Goal: Information Seeking & Learning: Learn about a topic

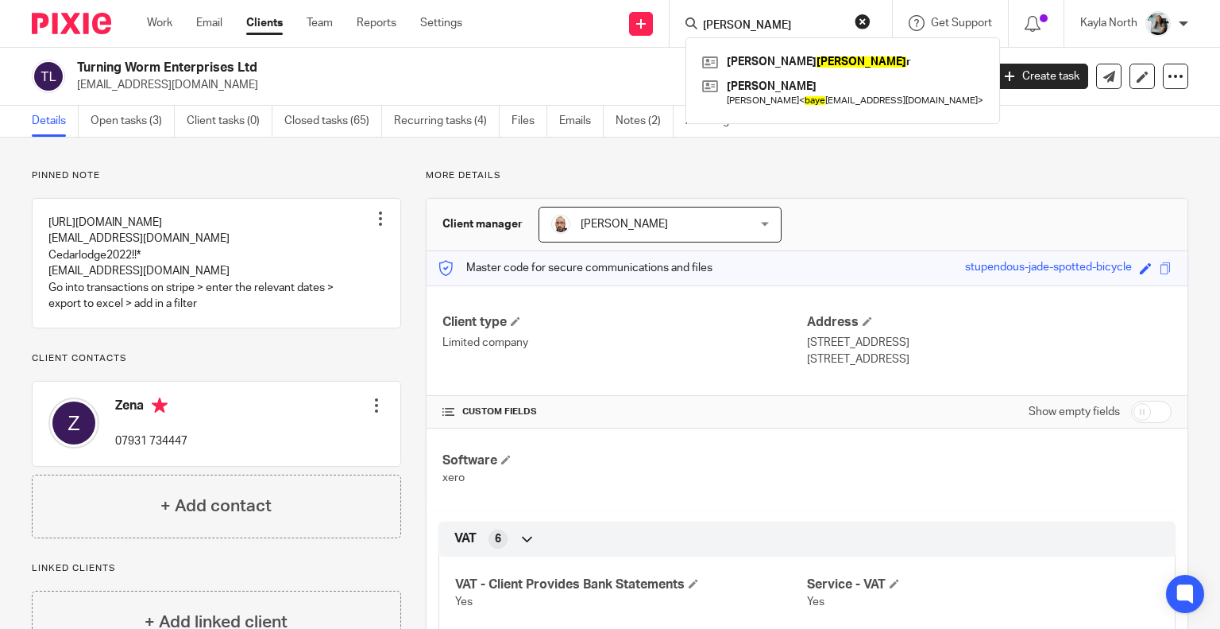
type input "[PERSON_NAME]"
click at [858, 20] on button "reset" at bounding box center [863, 22] width 16 height 16
click at [453, 14] on div "Work Email Clients Team Reports Settings Work Email Clients Team Reports Settin…" at bounding box center [308, 23] width 355 height 47
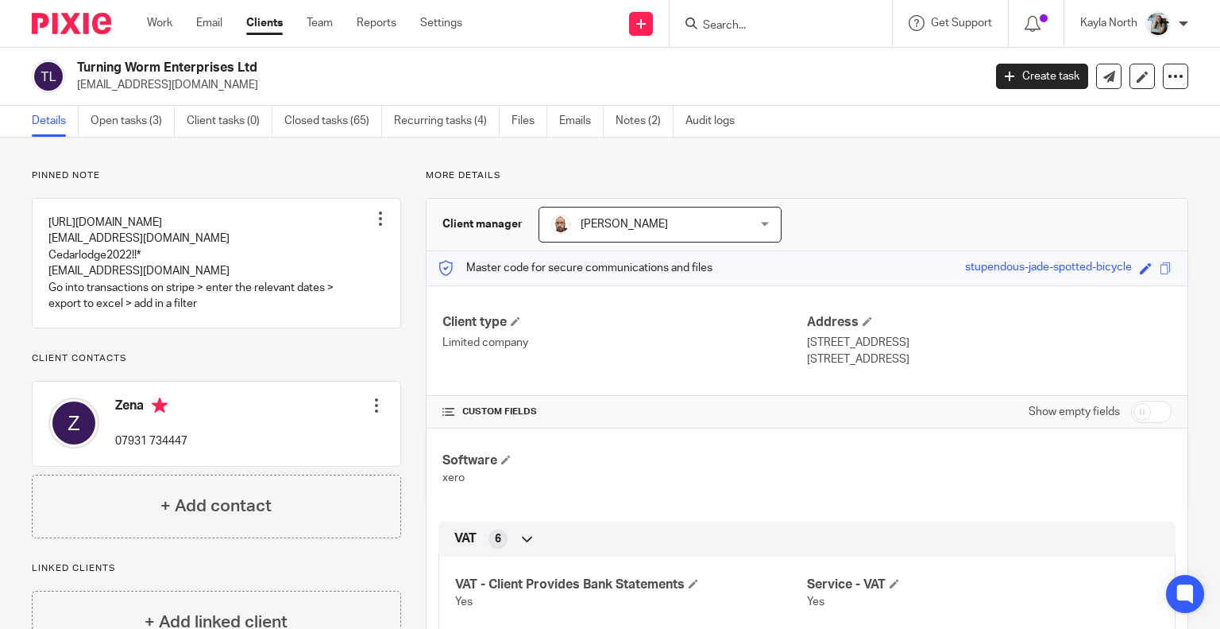
click at [265, 28] on link "Clients" at bounding box center [264, 23] width 37 height 16
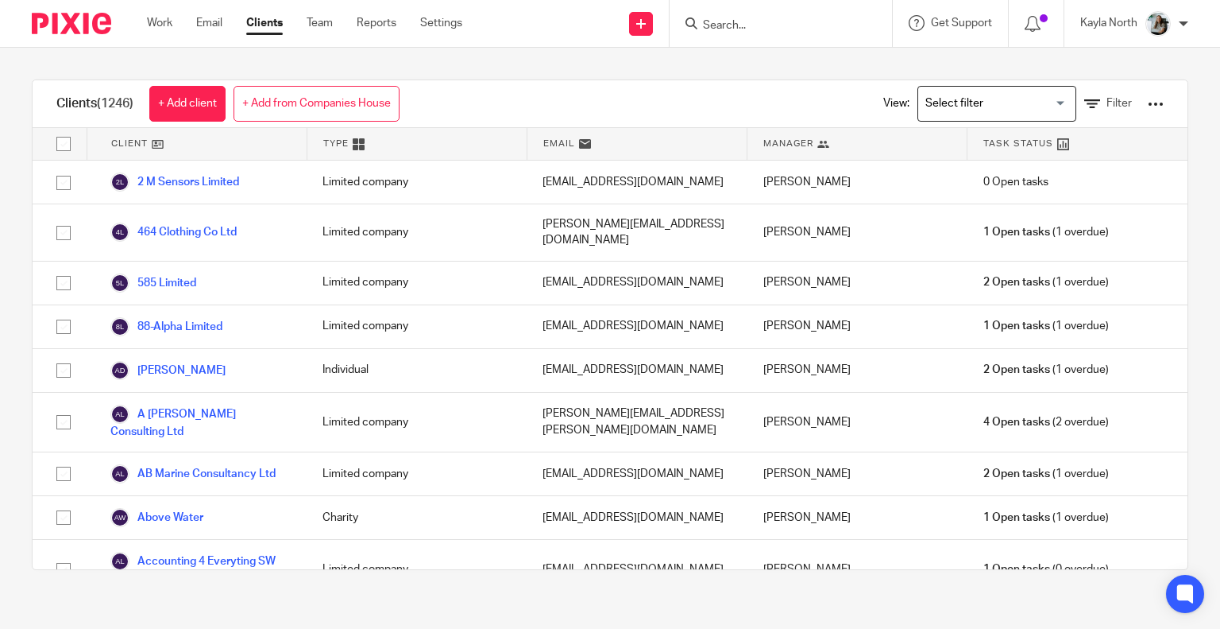
click at [1007, 107] on input "Search for option" at bounding box center [993, 104] width 147 height 28
click at [741, 87] on div "Clients (1246) + Add client + Add from Companies House View: Loading... Individ…" at bounding box center [610, 104] width 1155 height 48
click at [1085, 105] on link "Filter" at bounding box center [1109, 103] width 48 height 17
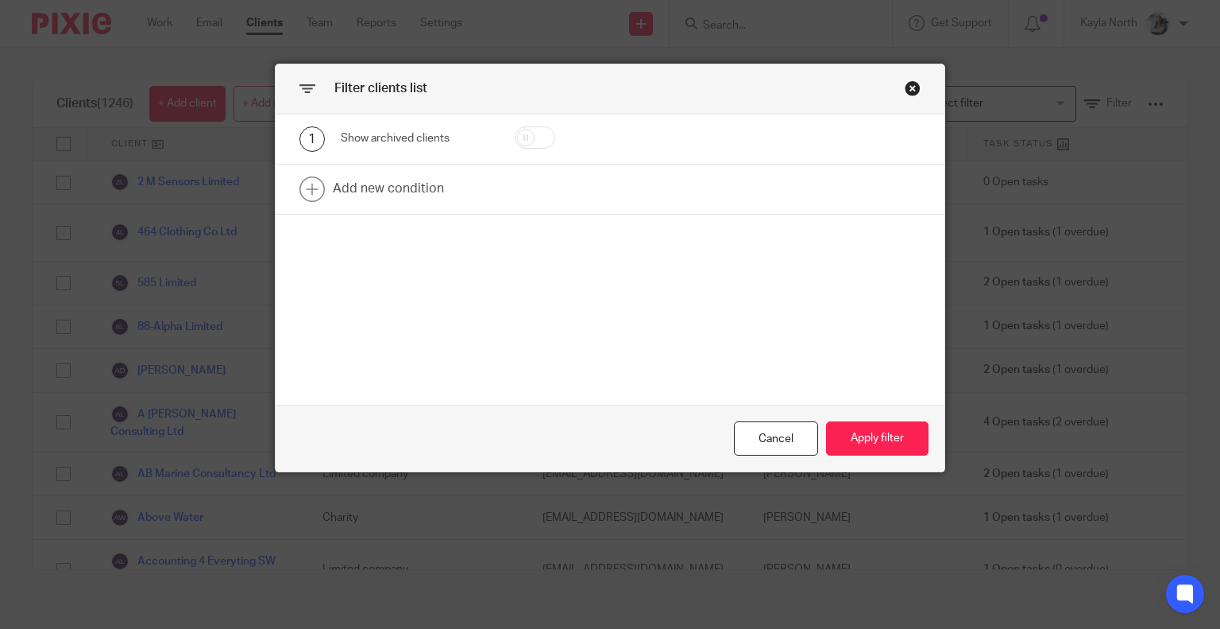
click at [520, 133] on input "checkbox" at bounding box center [535, 137] width 41 height 22
checkbox input "true"
click at [895, 438] on button "Apply filter" at bounding box center [877, 438] width 103 height 34
click at [893, 445] on button "Apply filter" at bounding box center [877, 438] width 103 height 34
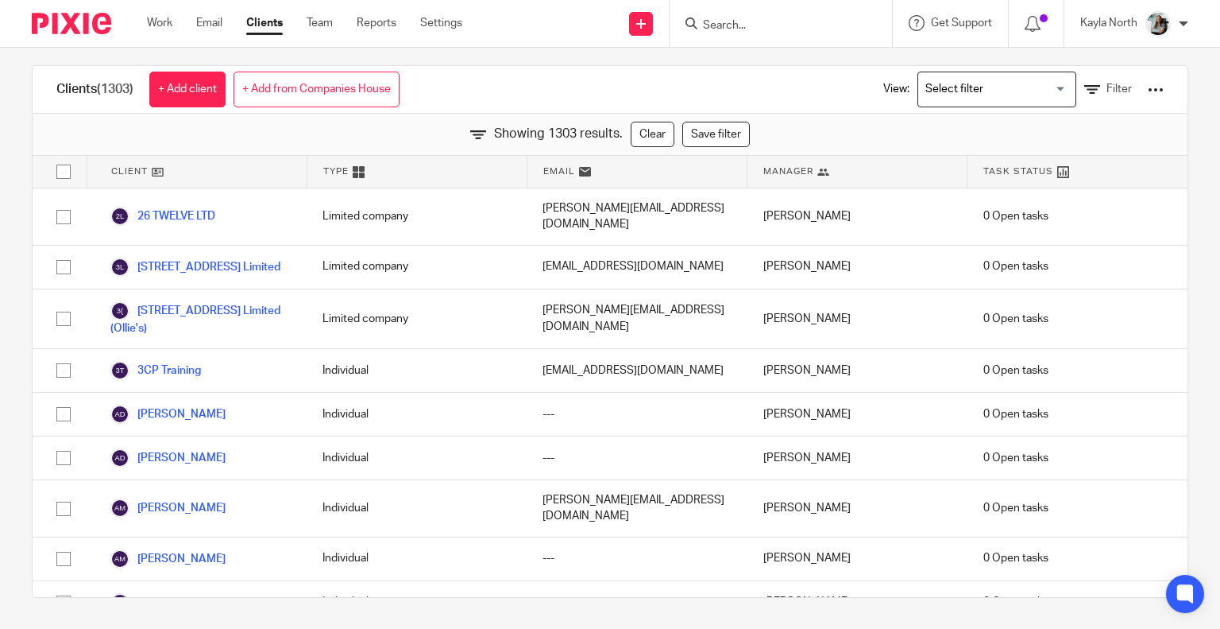
click at [739, 24] on input "Search" at bounding box center [773, 26] width 143 height 14
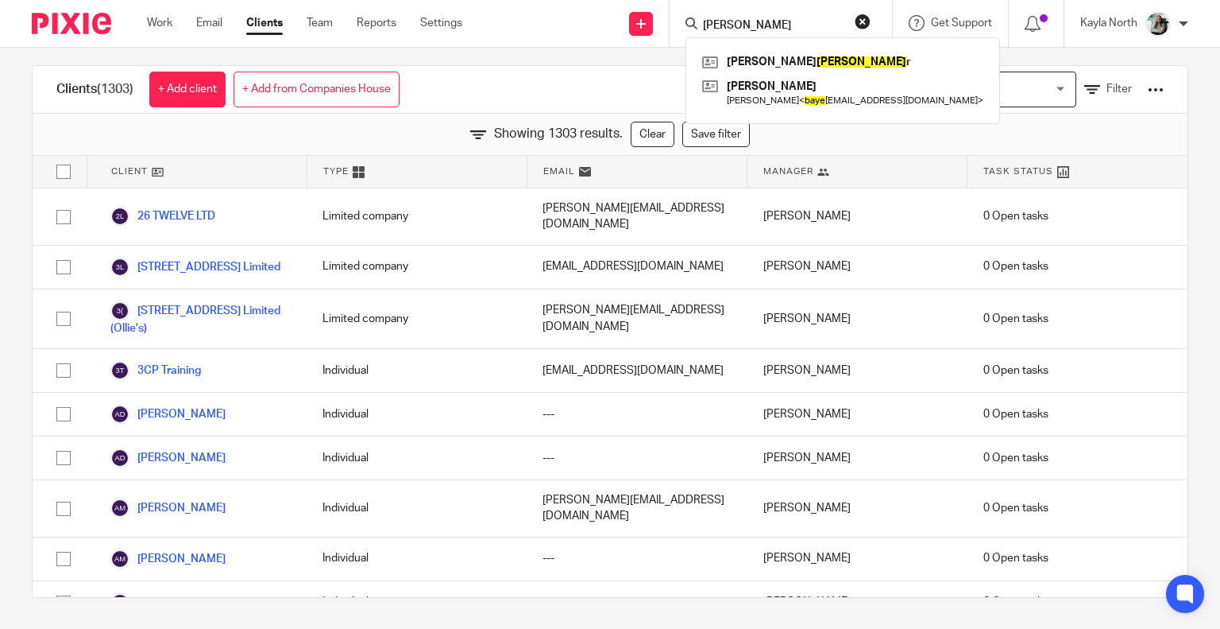
type input "faye"
click at [863, 22] on button "reset" at bounding box center [863, 22] width 16 height 16
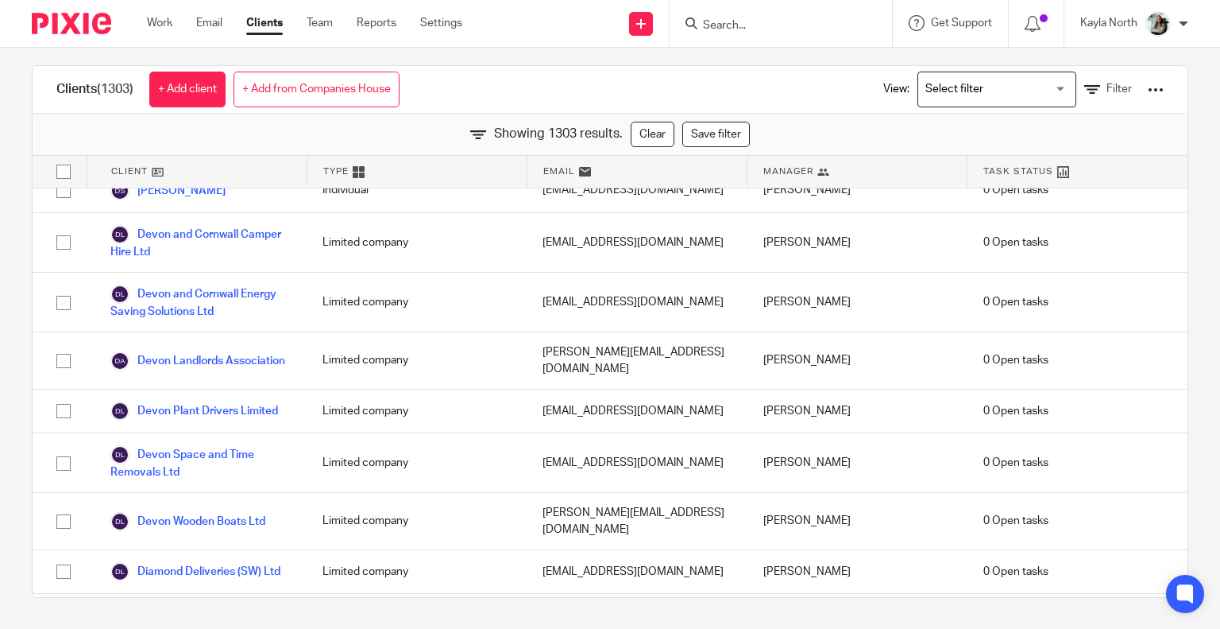
scroll to position [22570, 0]
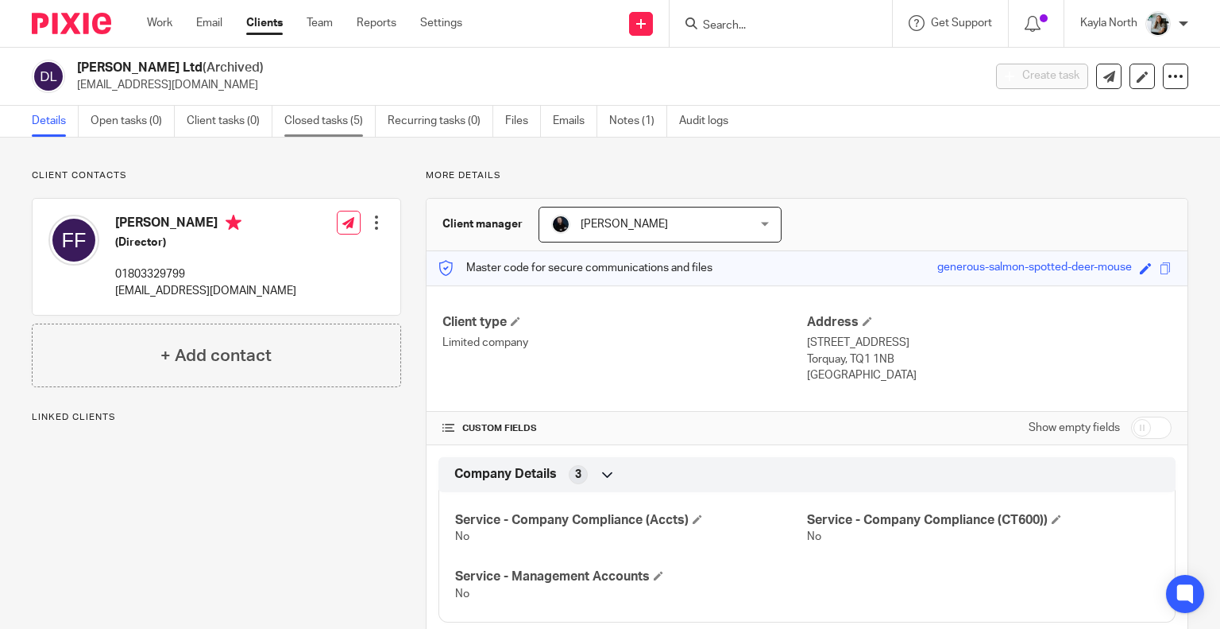
click at [320, 130] on link "Closed tasks (5)" at bounding box center [329, 121] width 91 height 31
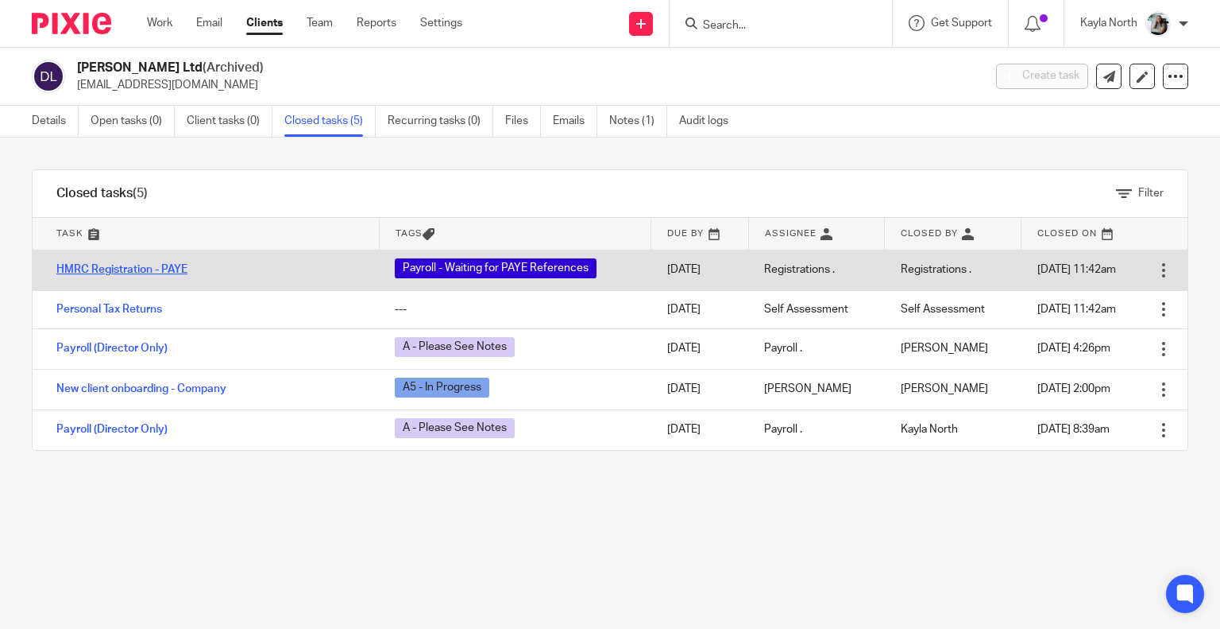
click at [157, 267] on link "HMRC Registration - PAYE" at bounding box center [121, 269] width 131 height 11
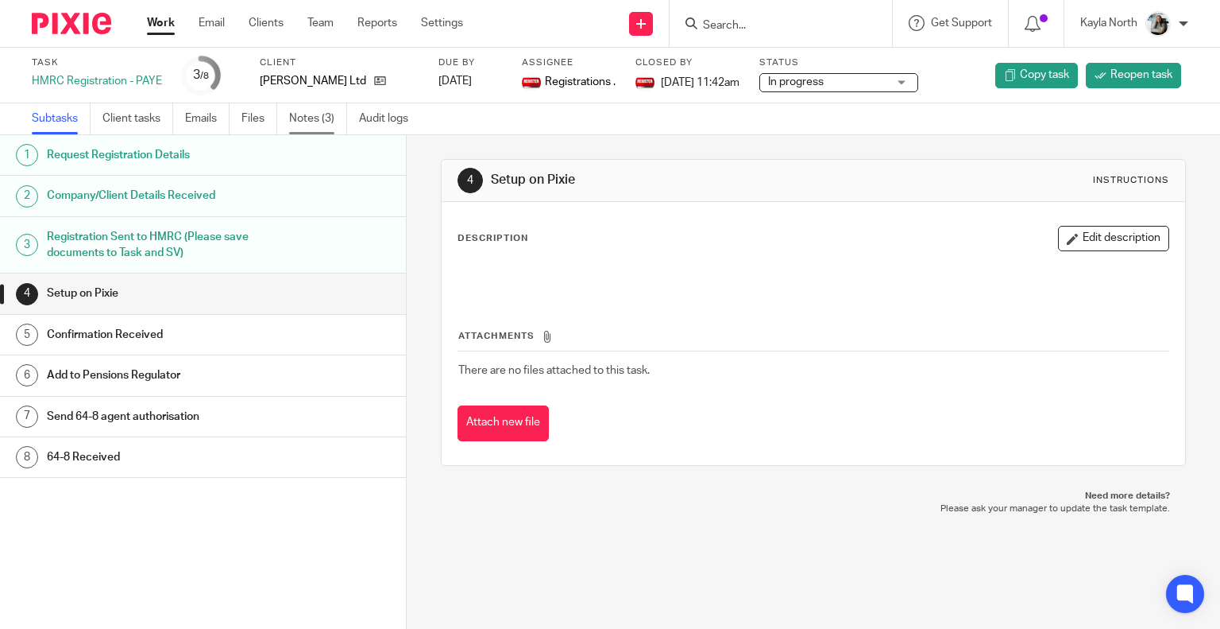
click at [319, 125] on link "Notes (3)" at bounding box center [318, 118] width 58 height 31
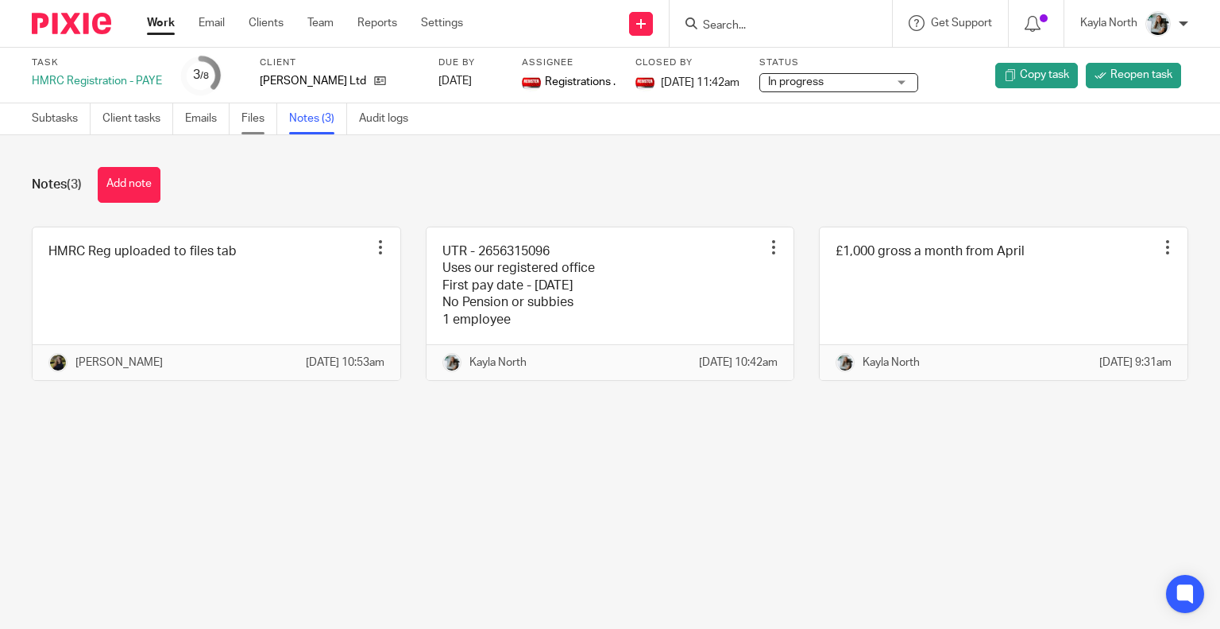
click at [257, 118] on link "Files" at bounding box center [260, 118] width 36 height 31
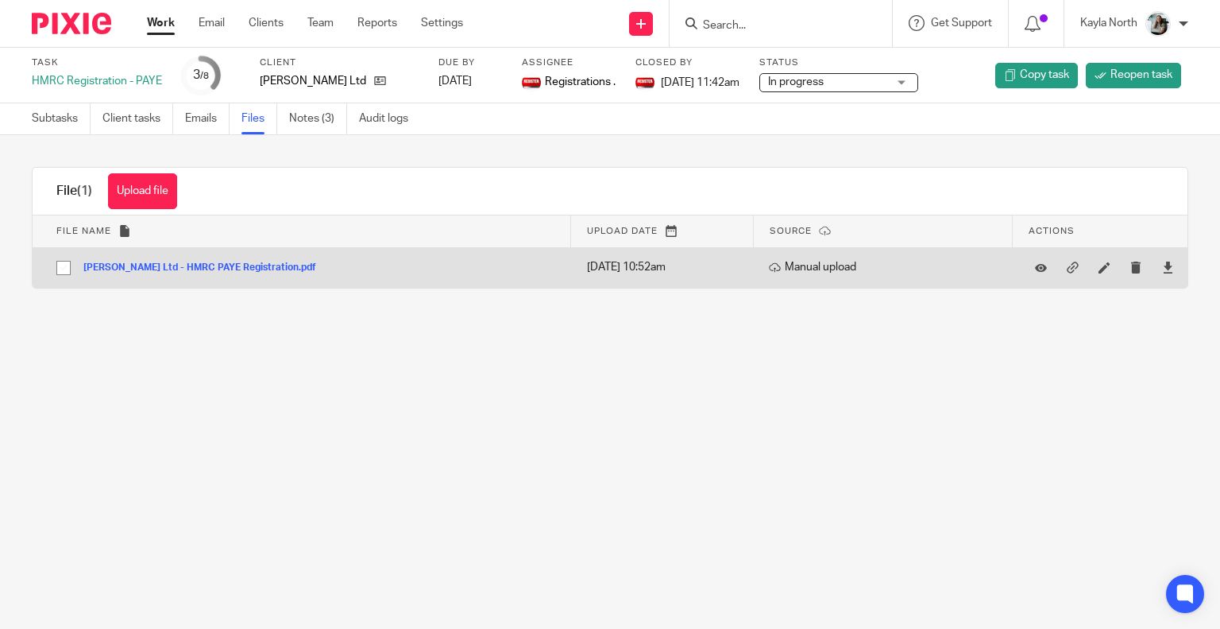
click at [307, 266] on button "Dr Faye J Fursdon Ltd - HMRC PAYE Registration.pdf" at bounding box center [205, 267] width 245 height 11
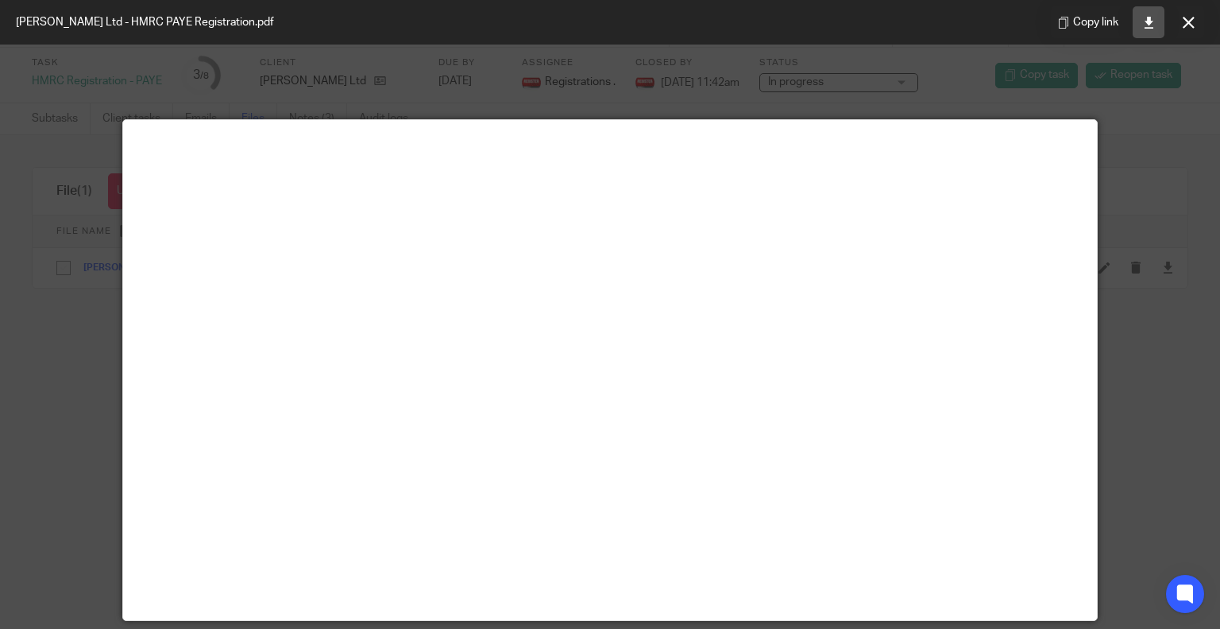
click at [1141, 17] on link at bounding box center [1149, 22] width 32 height 32
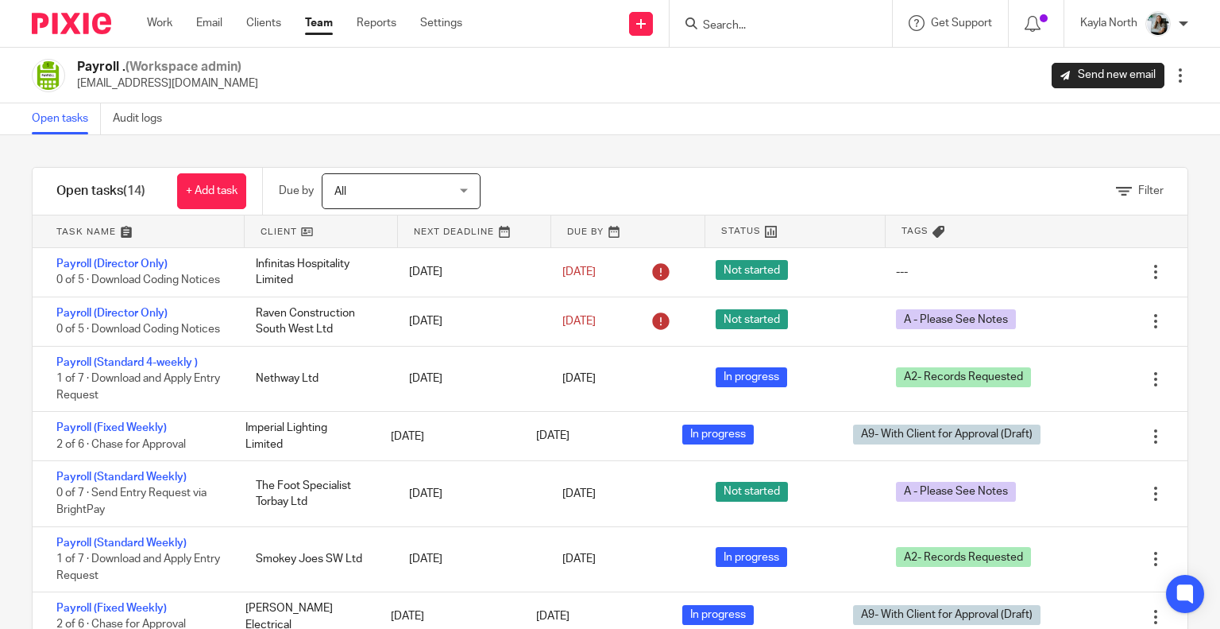
click at [737, 11] on div at bounding box center [781, 23] width 222 height 47
click at [736, 29] on input "Search" at bounding box center [773, 26] width 143 height 14
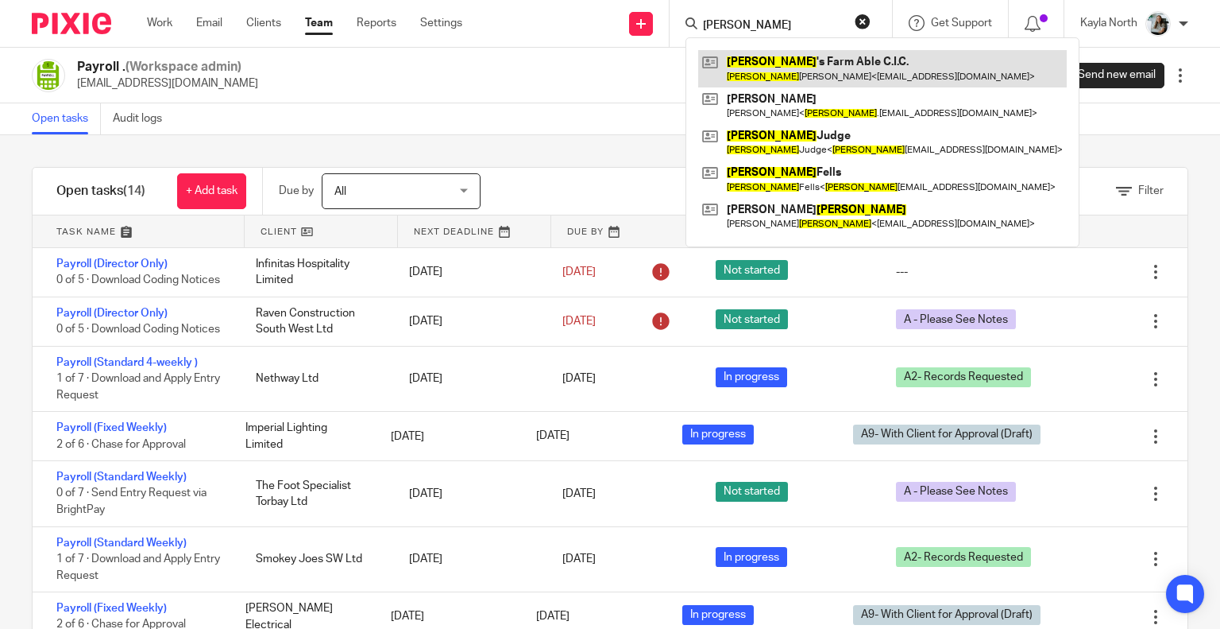
type input "penny"
click at [790, 72] on link at bounding box center [882, 68] width 369 height 37
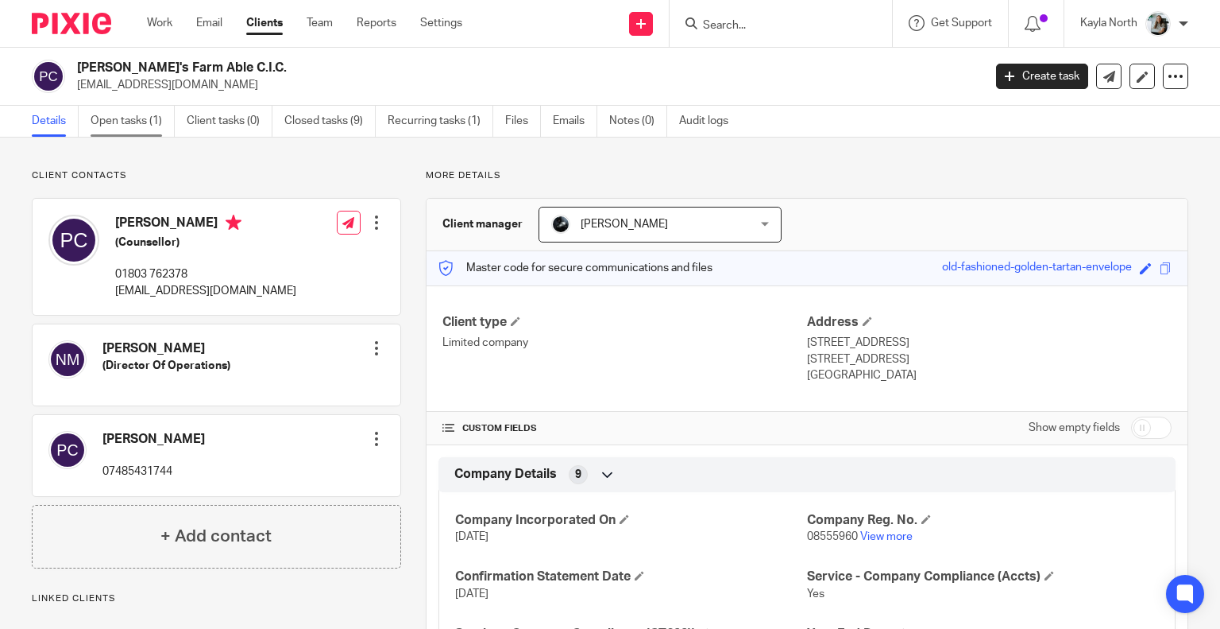
click at [133, 133] on link "Open tasks (1)" at bounding box center [133, 121] width 84 height 31
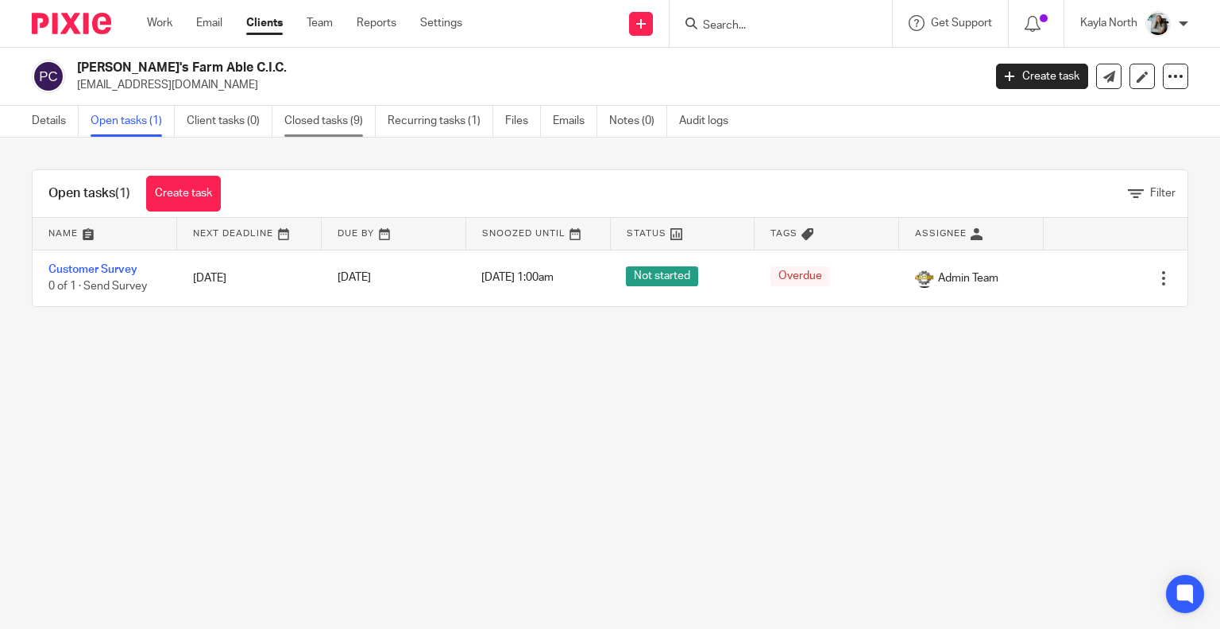
click at [330, 122] on link "Closed tasks (9)" at bounding box center [329, 121] width 91 height 31
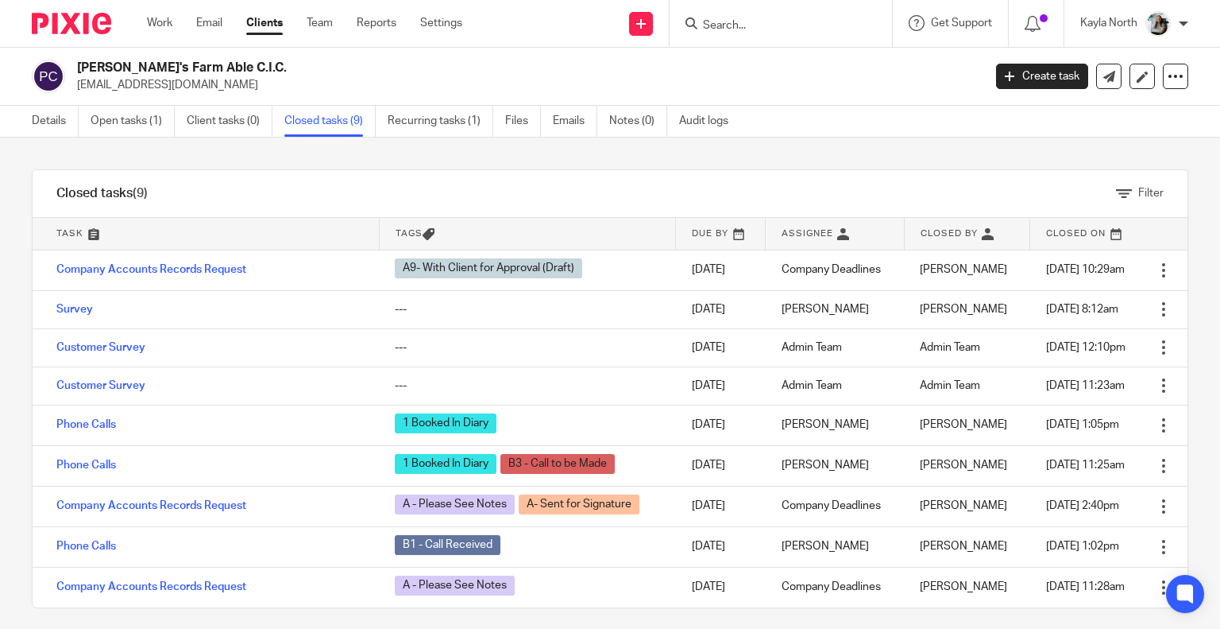
click at [104, 25] on img at bounding box center [71, 23] width 79 height 21
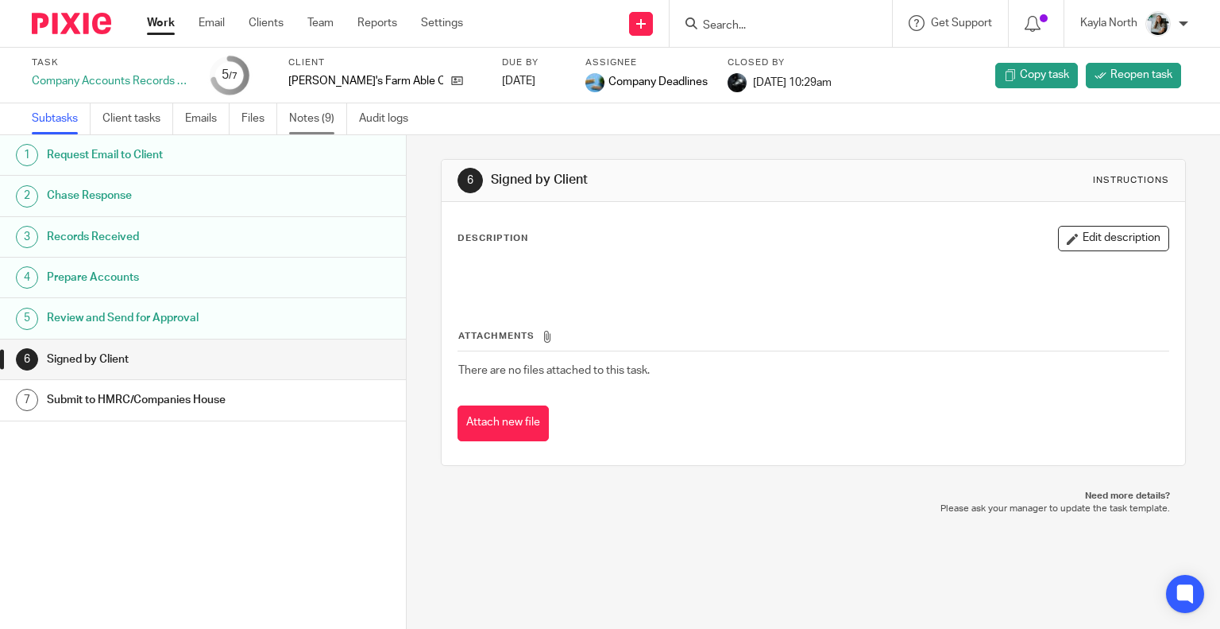
click at [315, 126] on link "Notes (9)" at bounding box center [318, 118] width 58 height 31
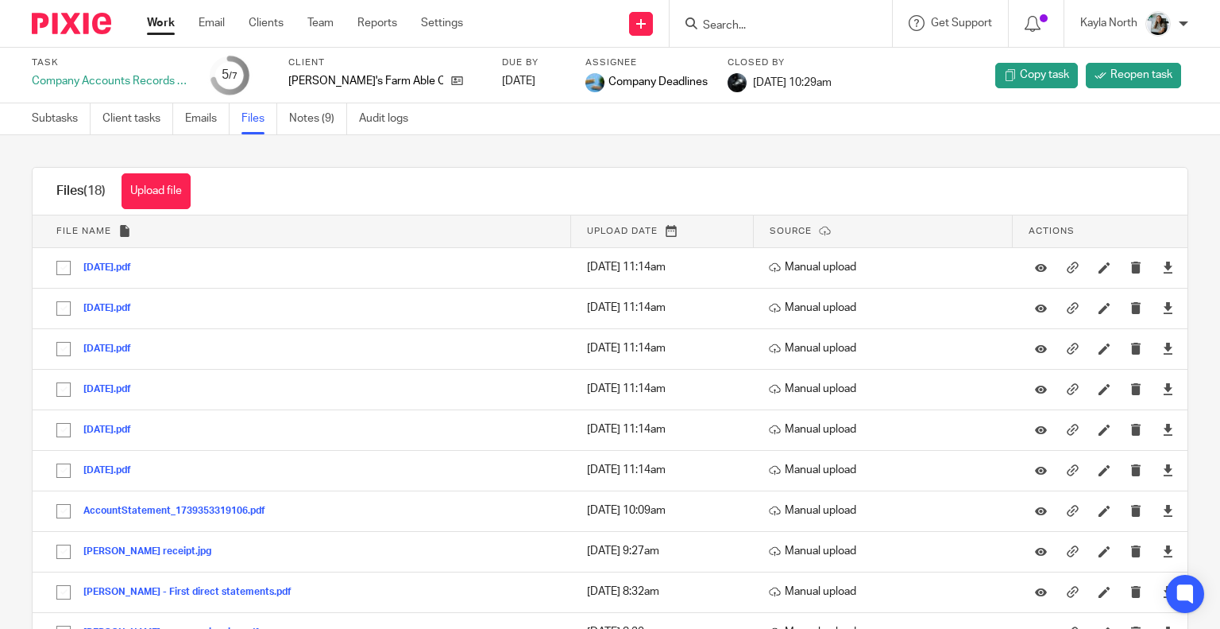
scroll to position [377, 0]
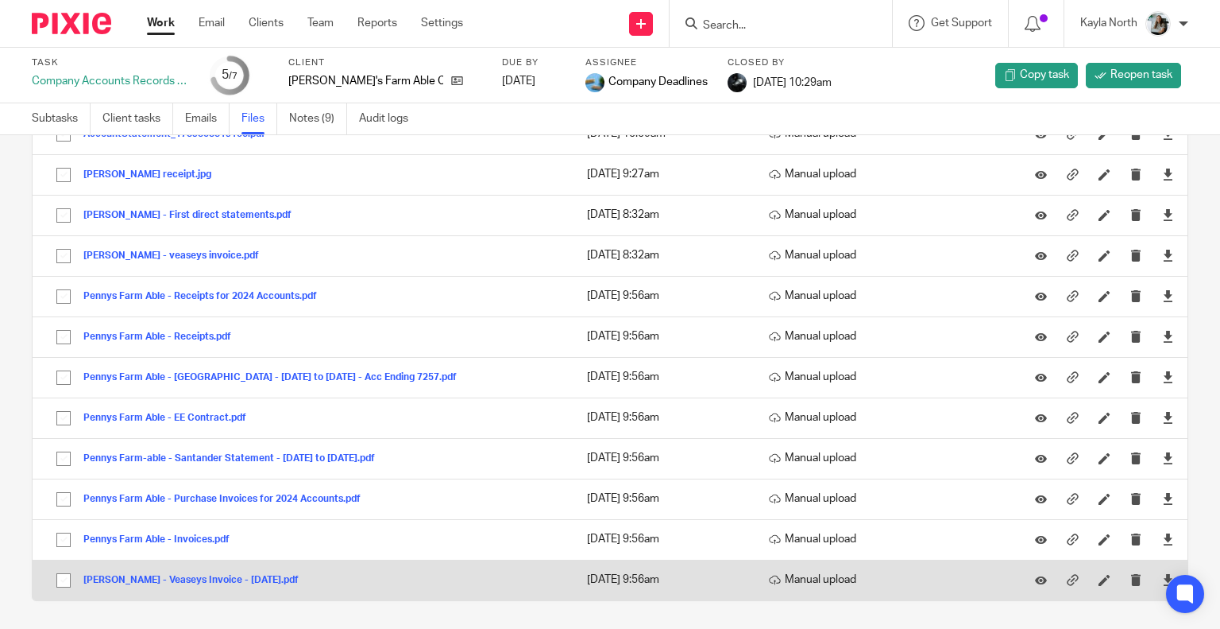
click at [277, 578] on button "[PERSON_NAME] - Veaseys Invoice - [DATE].pdf" at bounding box center [196, 579] width 227 height 11
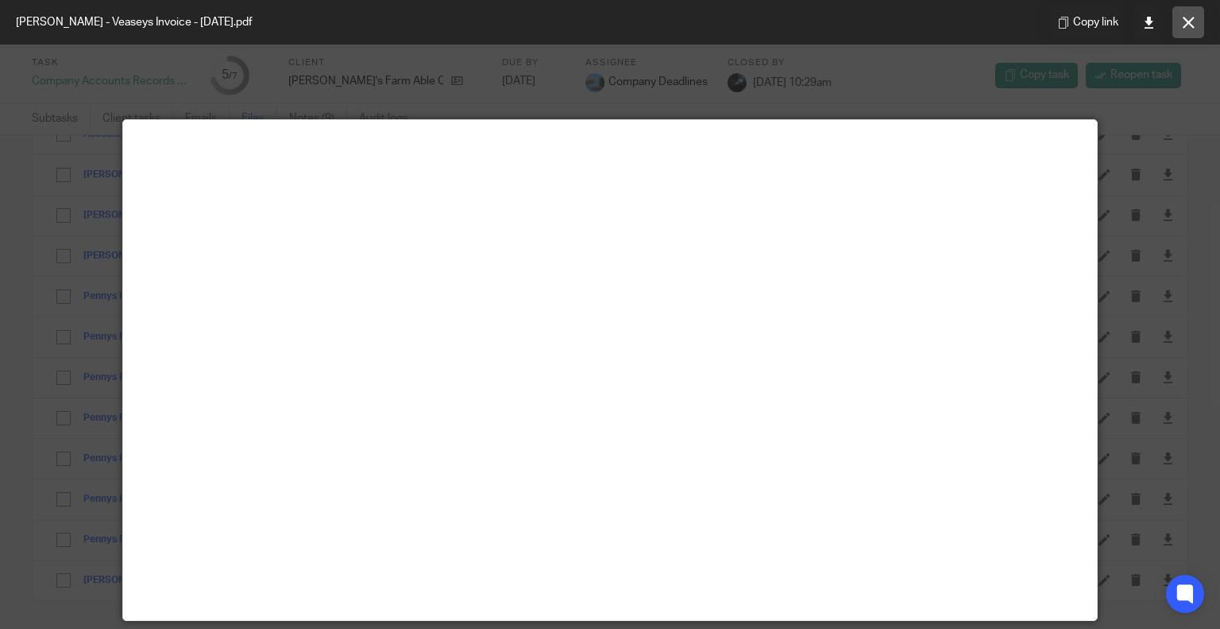
click at [1195, 24] on button at bounding box center [1189, 22] width 32 height 32
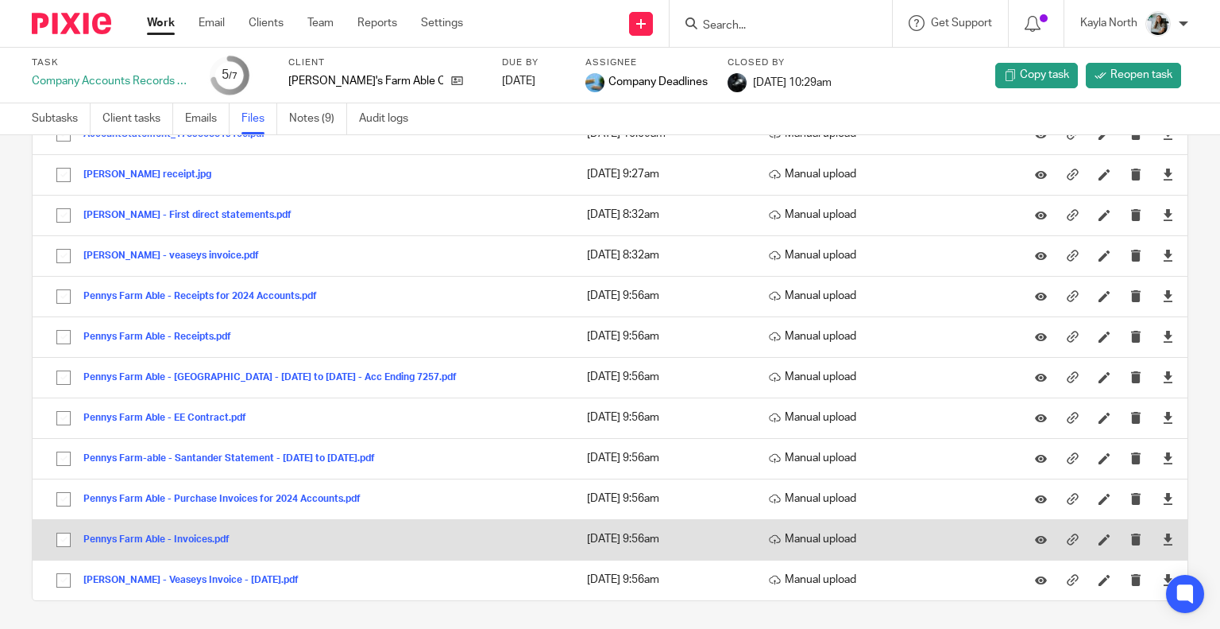
click at [182, 534] on button "Pennys Farm Able - Invoices.pdf" at bounding box center [162, 539] width 158 height 11
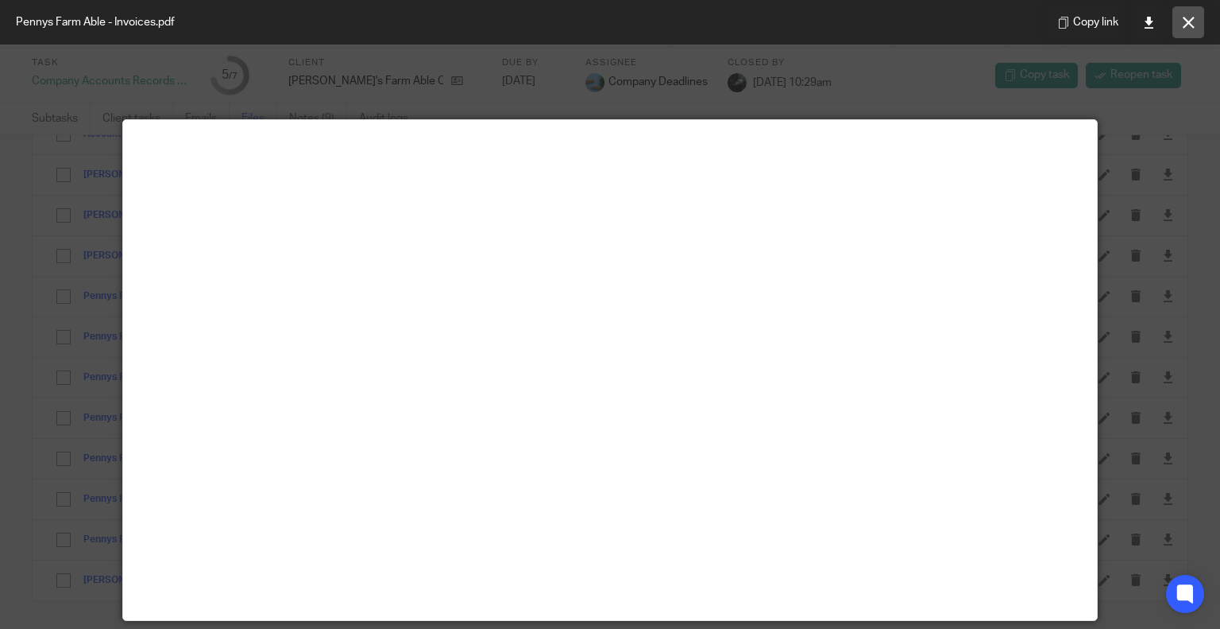
click at [1194, 24] on icon at bounding box center [1189, 23] width 12 height 12
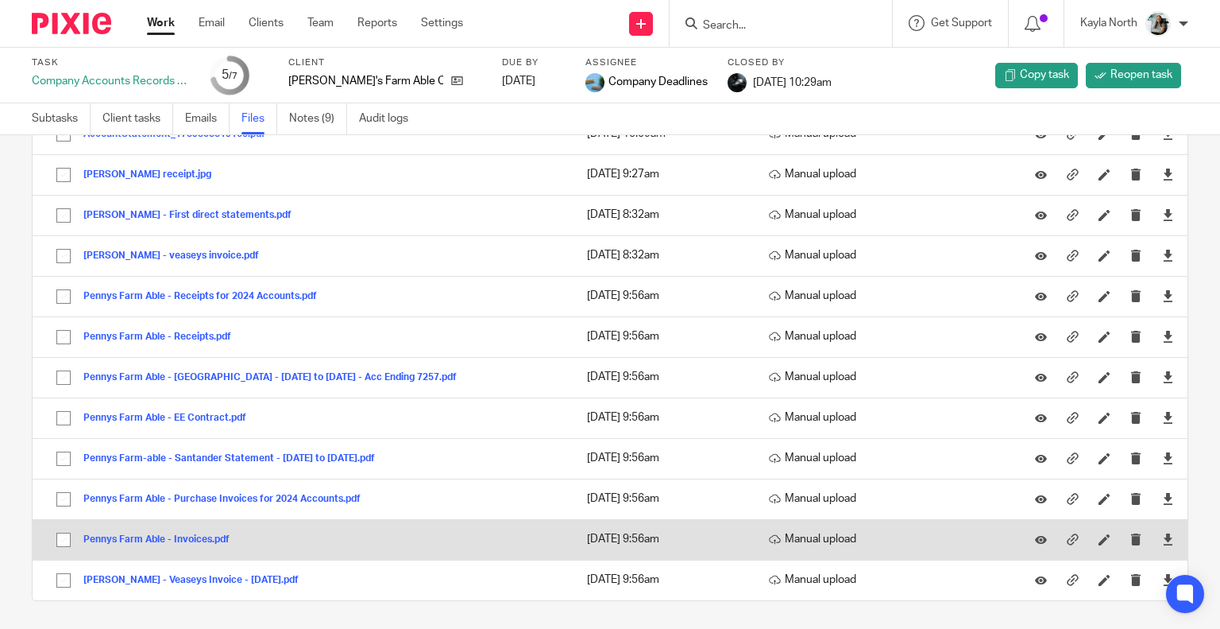
click at [188, 542] on div "Pennys Farm Able - Invoices.pdf" at bounding box center [162, 539] width 158 height 16
click at [184, 539] on button "Pennys Farm Able - Invoices.pdf" at bounding box center [162, 539] width 158 height 11
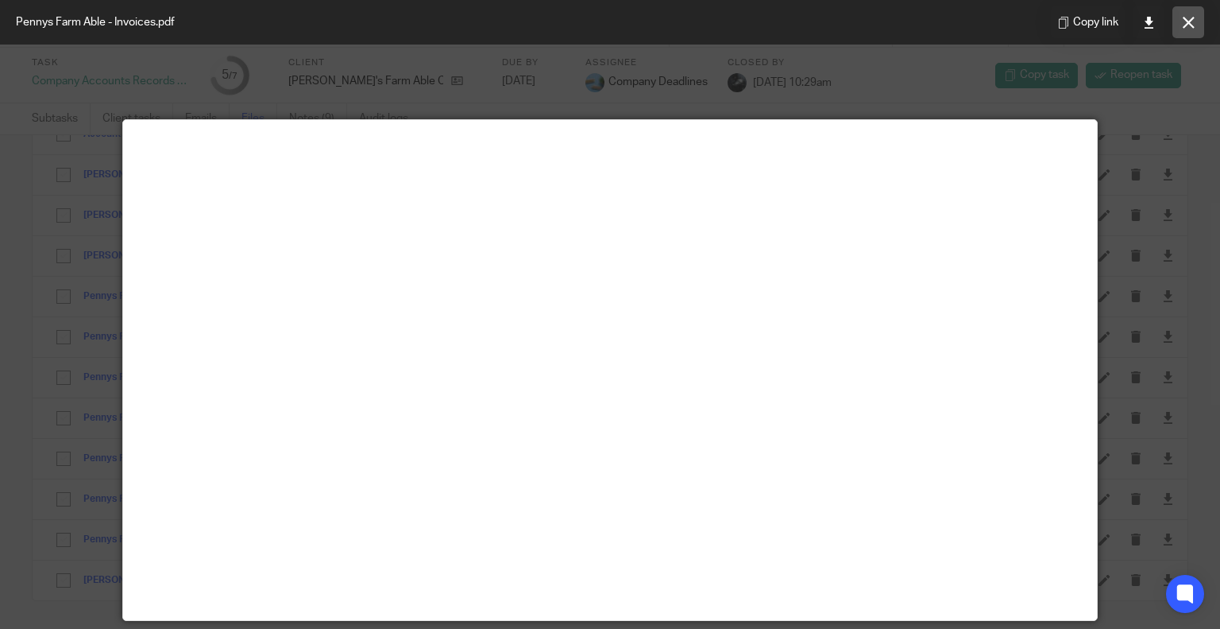
click at [1193, 34] on button at bounding box center [1189, 22] width 32 height 32
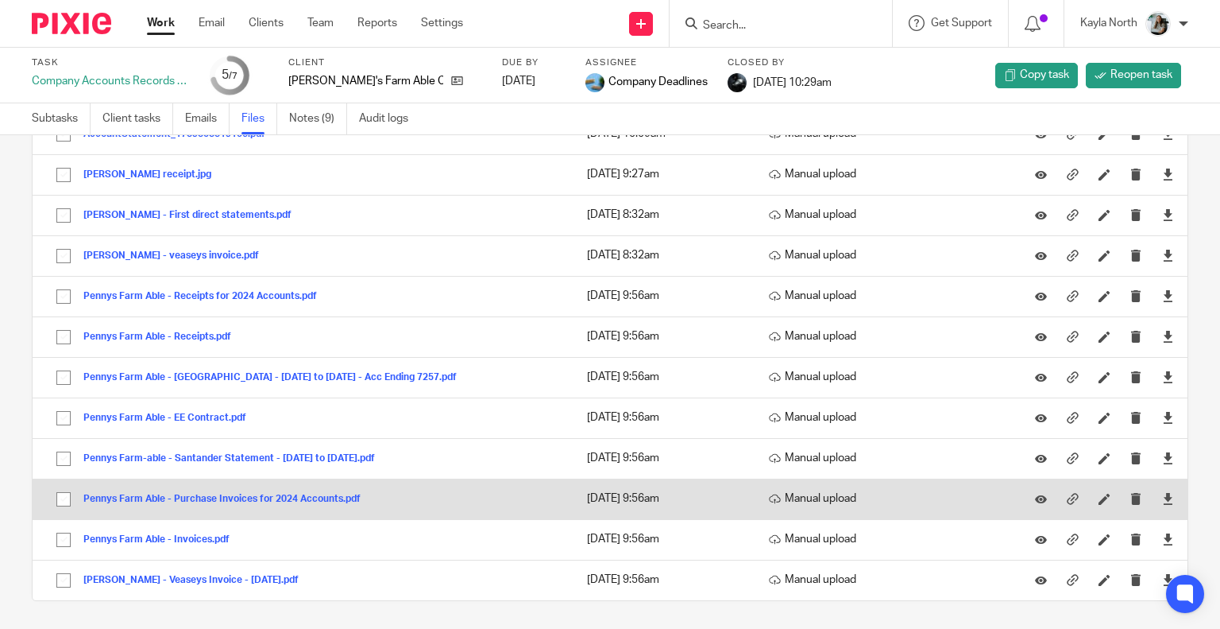
click at [346, 490] on div "Pennys Farm Able - Purchase Invoices for 2024 Accounts.pdf" at bounding box center [227, 498] width 289 height 16
click at [339, 493] on button "Pennys Farm Able - Purchase Invoices for 2024 Accounts.pdf" at bounding box center [227, 498] width 289 height 11
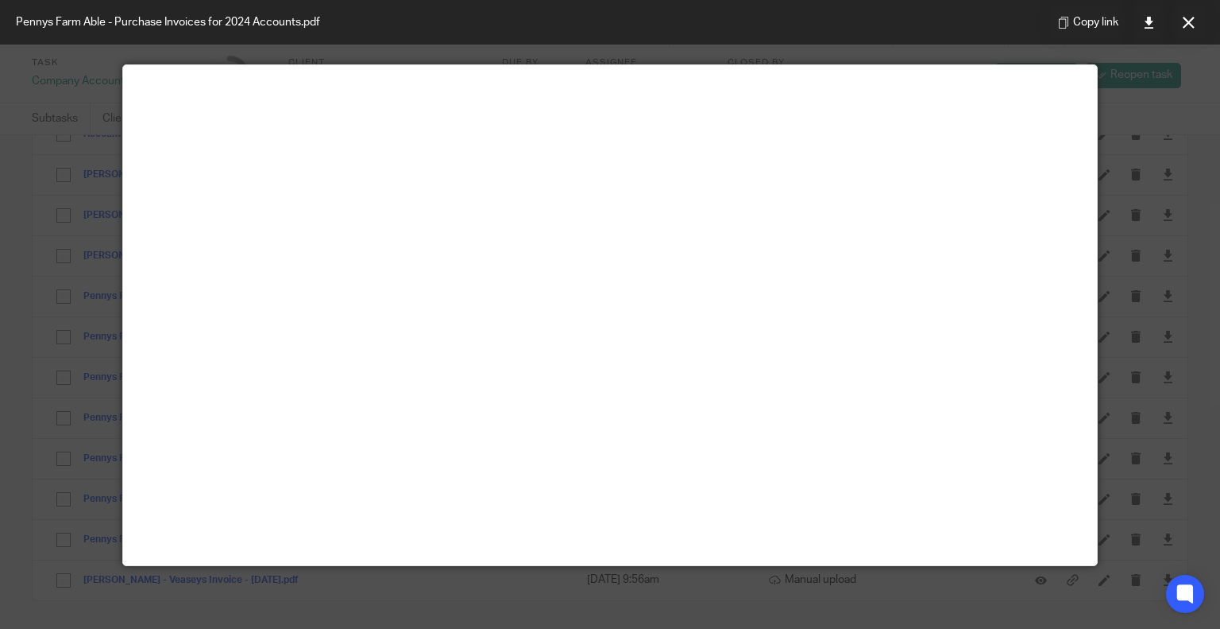
scroll to position [111, 0]
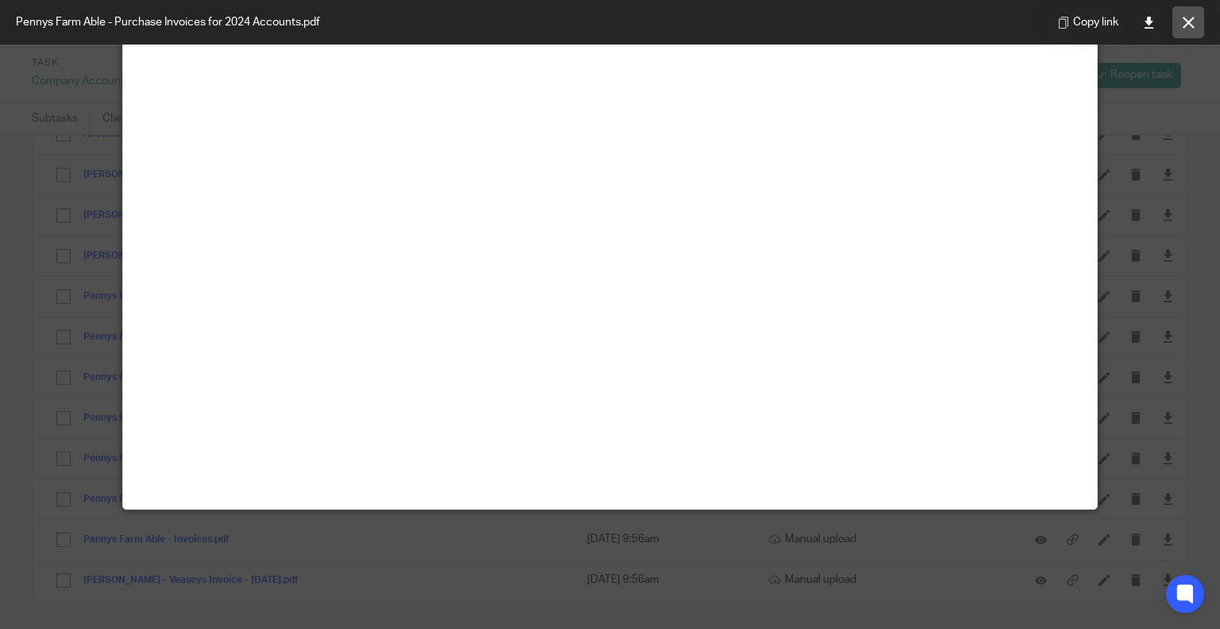
click at [1179, 29] on button at bounding box center [1189, 22] width 32 height 32
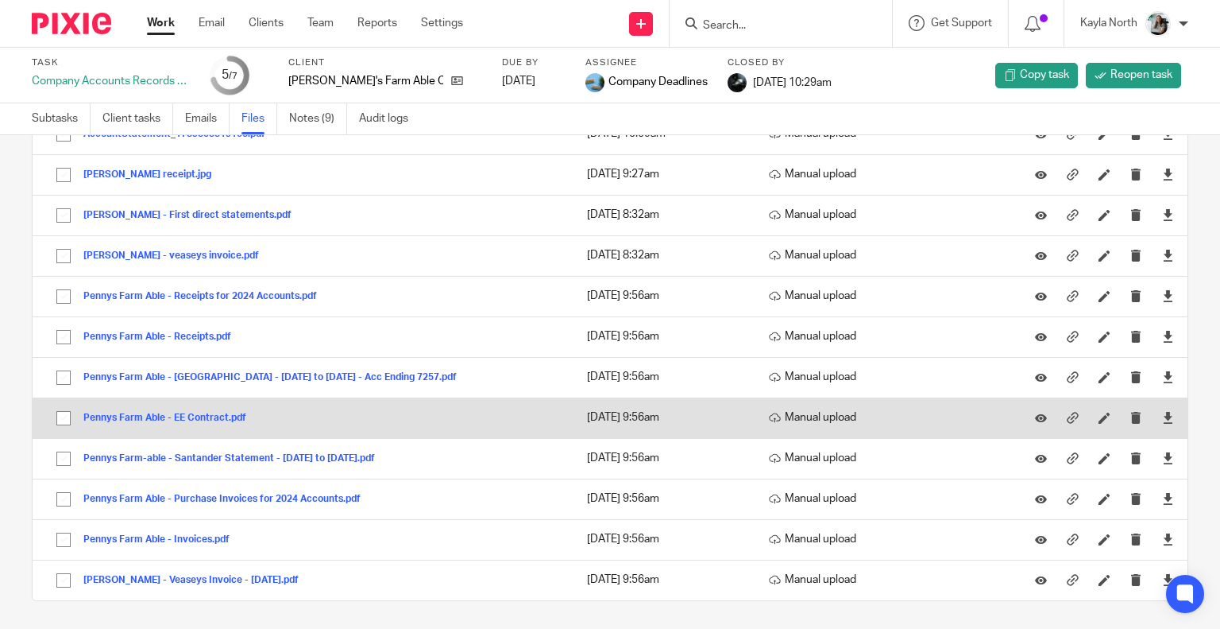
click at [217, 412] on button "Pennys Farm Able - EE Contract.pdf" at bounding box center [170, 417] width 175 height 11
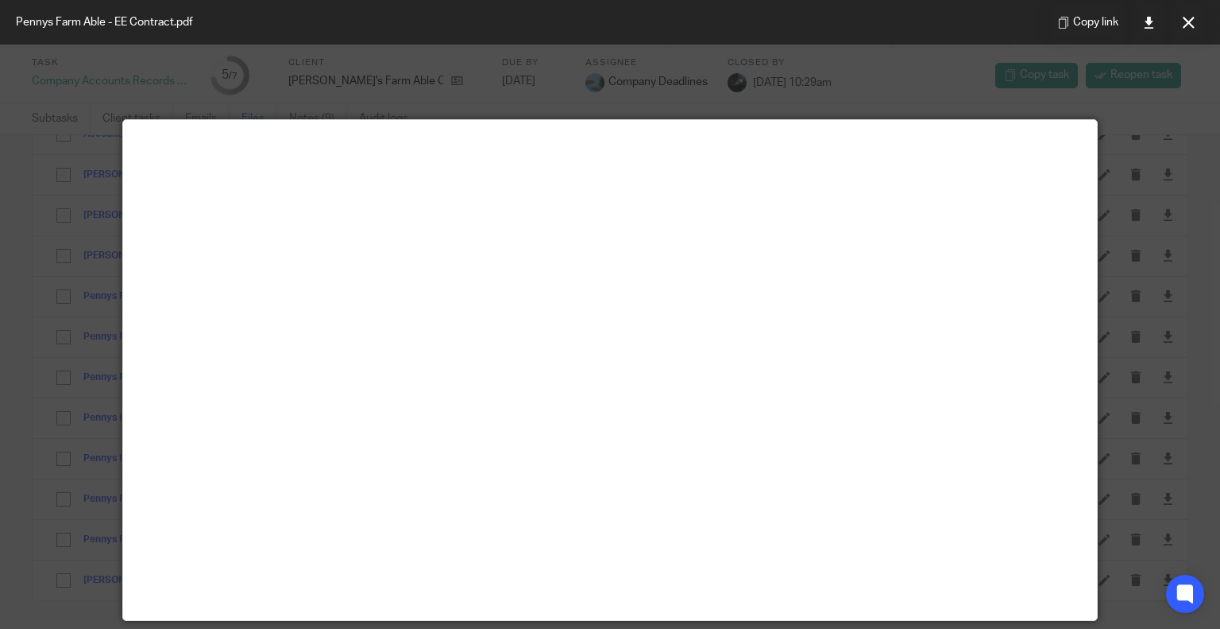
scroll to position [79, 0]
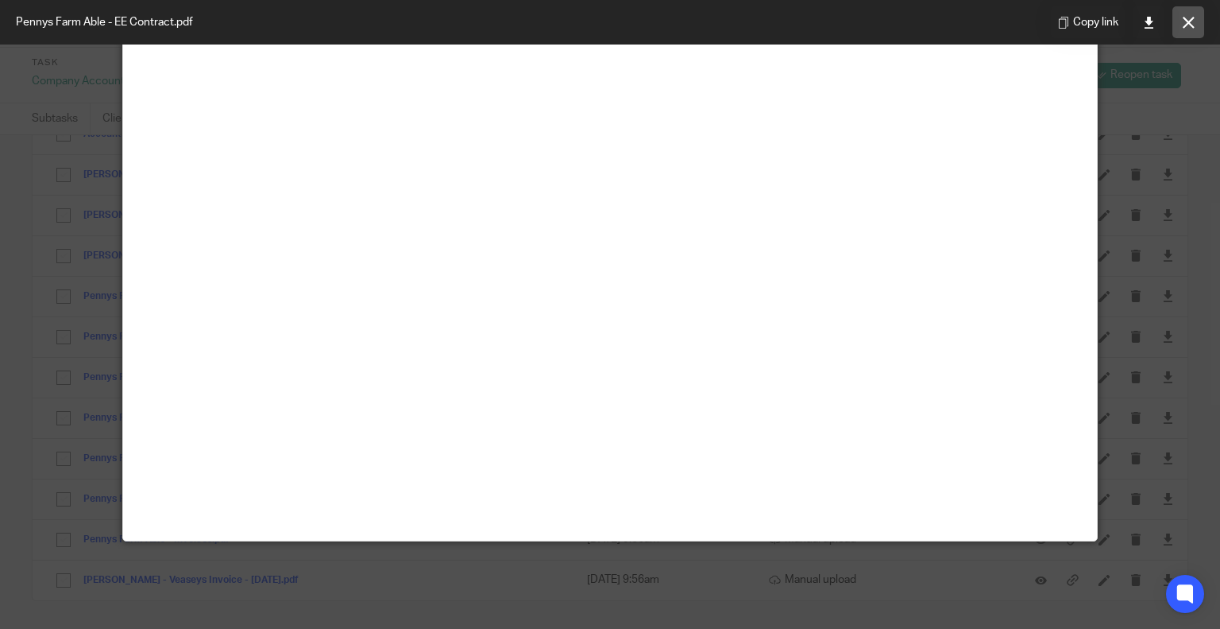
click at [1192, 36] on button at bounding box center [1189, 22] width 32 height 32
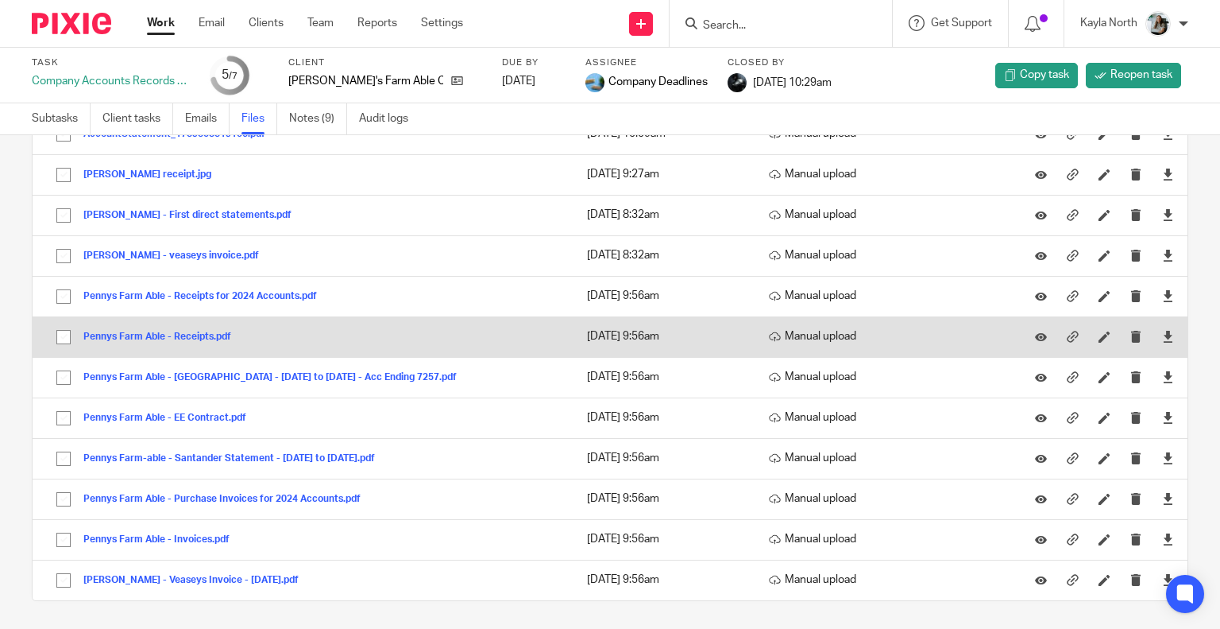
click at [182, 331] on button "Pennys Farm Able - Receipts.pdf" at bounding box center [163, 336] width 160 height 11
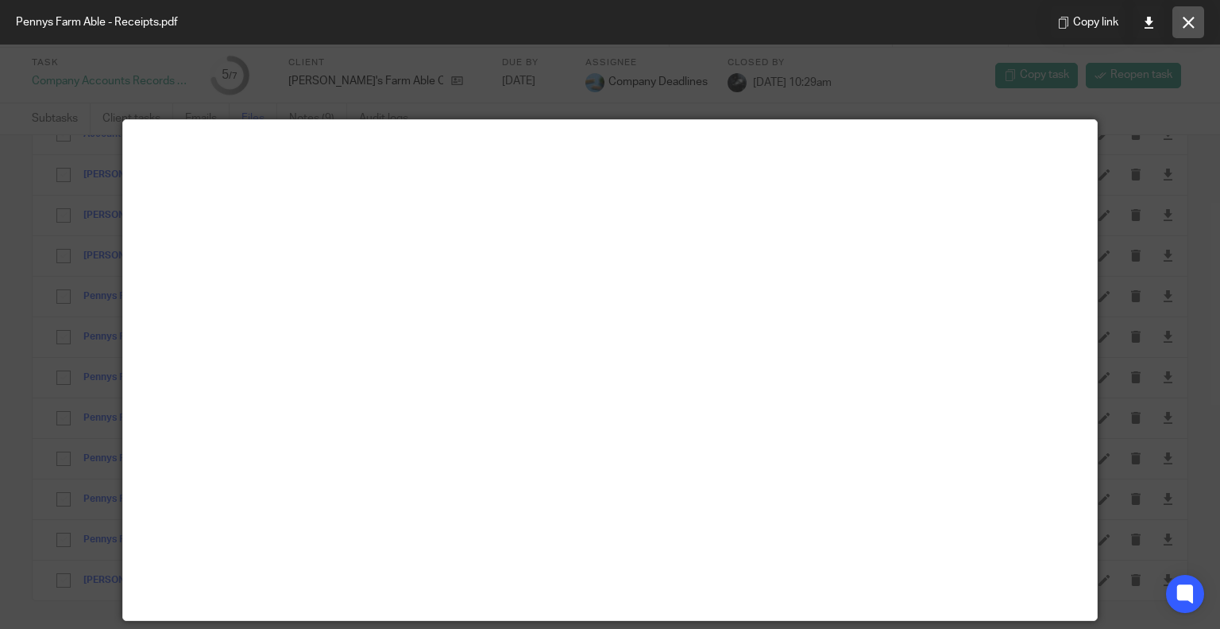
click at [1190, 23] on icon at bounding box center [1189, 23] width 12 height 12
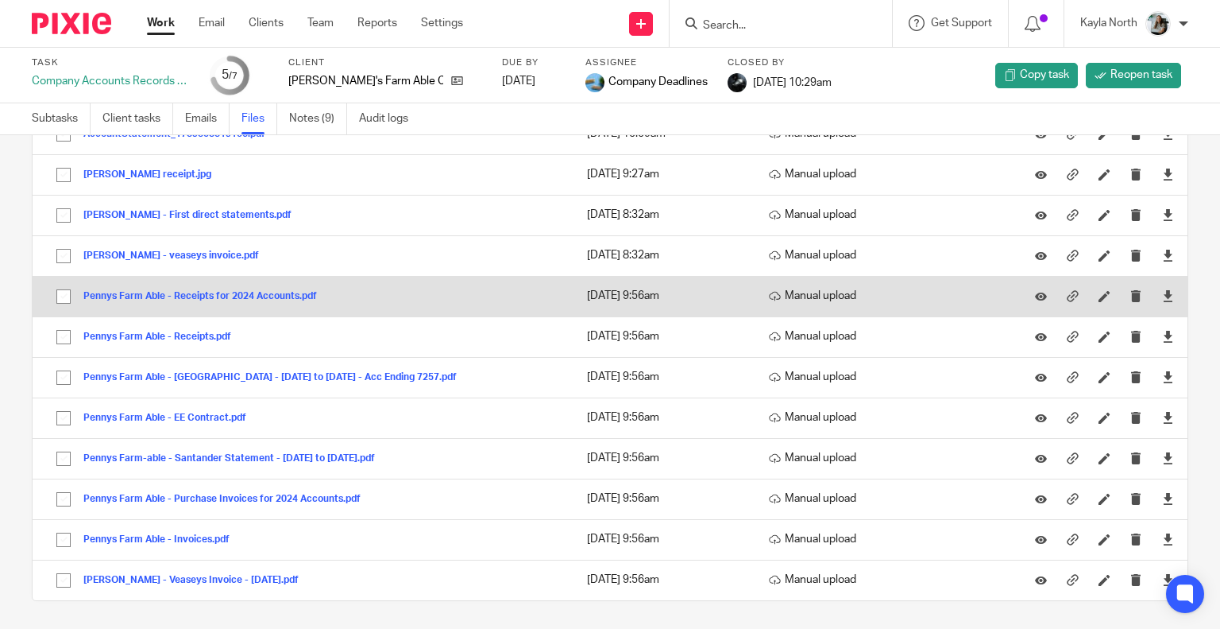
click at [285, 295] on button "Pennys Farm Able - Receipts for 2024 Accounts.pdf" at bounding box center [206, 296] width 246 height 11
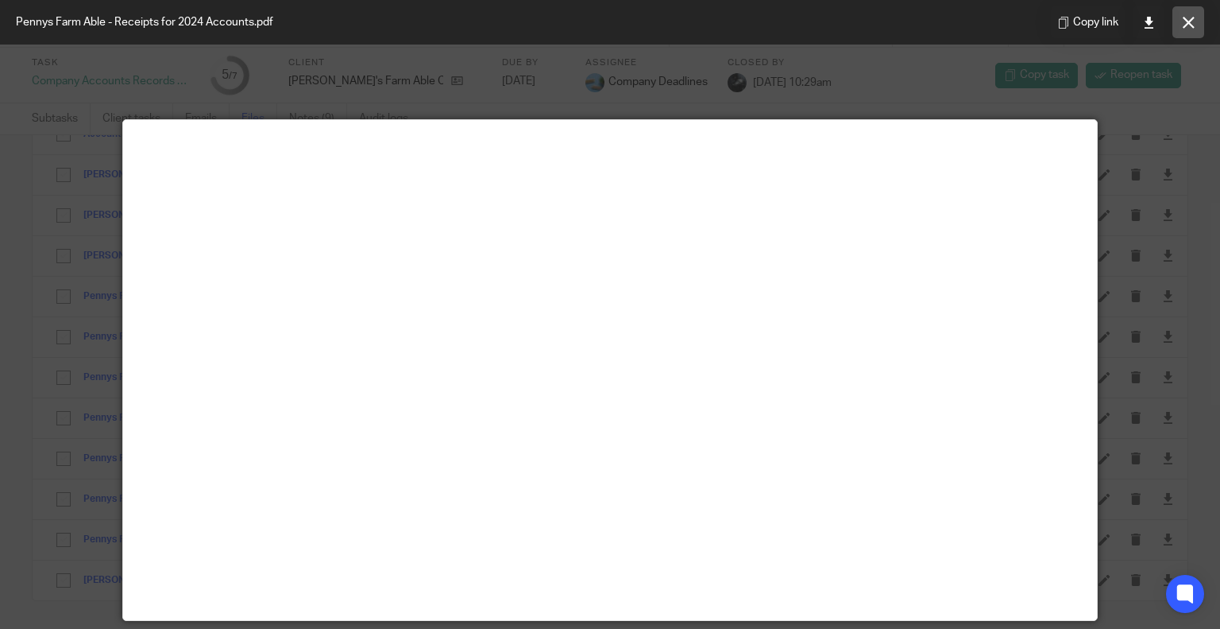
click at [1180, 37] on button at bounding box center [1189, 22] width 32 height 32
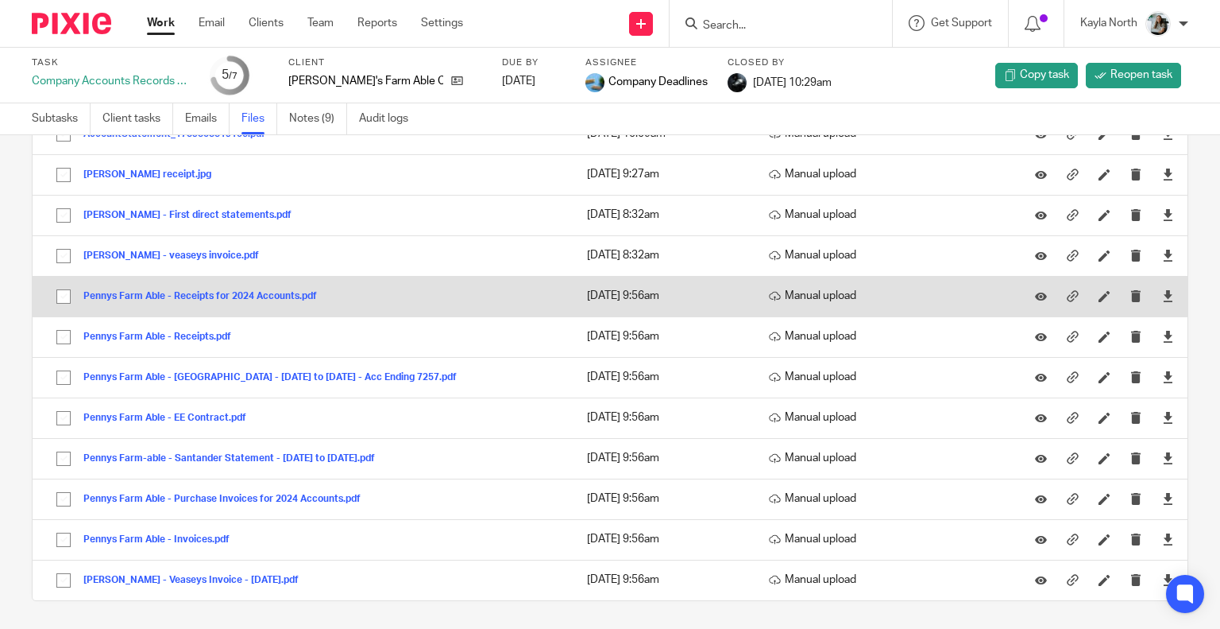
click at [222, 291] on button "Pennys Farm Able - Receipts for 2024 Accounts.pdf" at bounding box center [206, 296] width 246 height 11
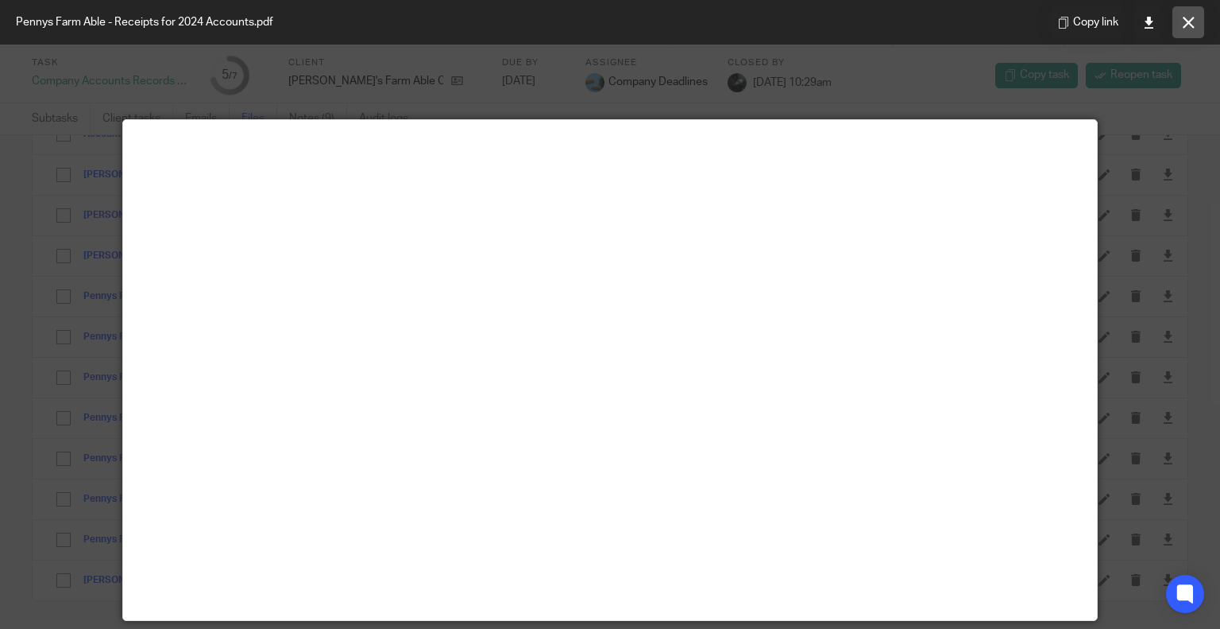
click at [1198, 36] on button at bounding box center [1189, 22] width 32 height 32
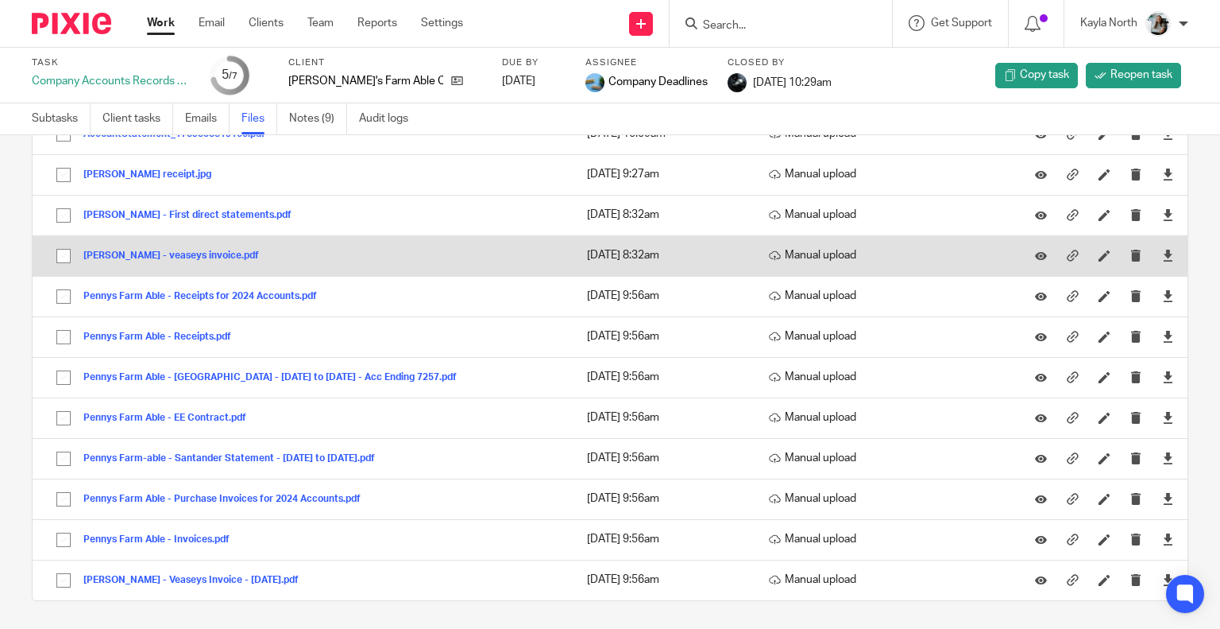
click at [183, 250] on button "P Connortin - veaseys invoice.pdf" at bounding box center [177, 255] width 188 height 11
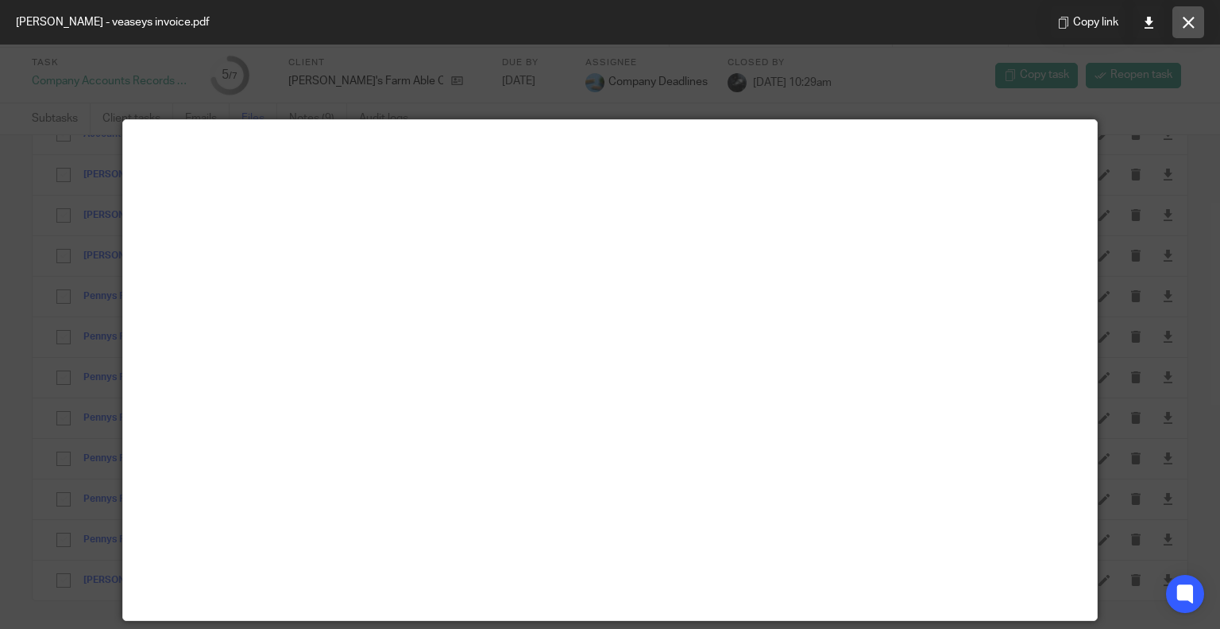
click at [1198, 31] on button at bounding box center [1189, 22] width 32 height 32
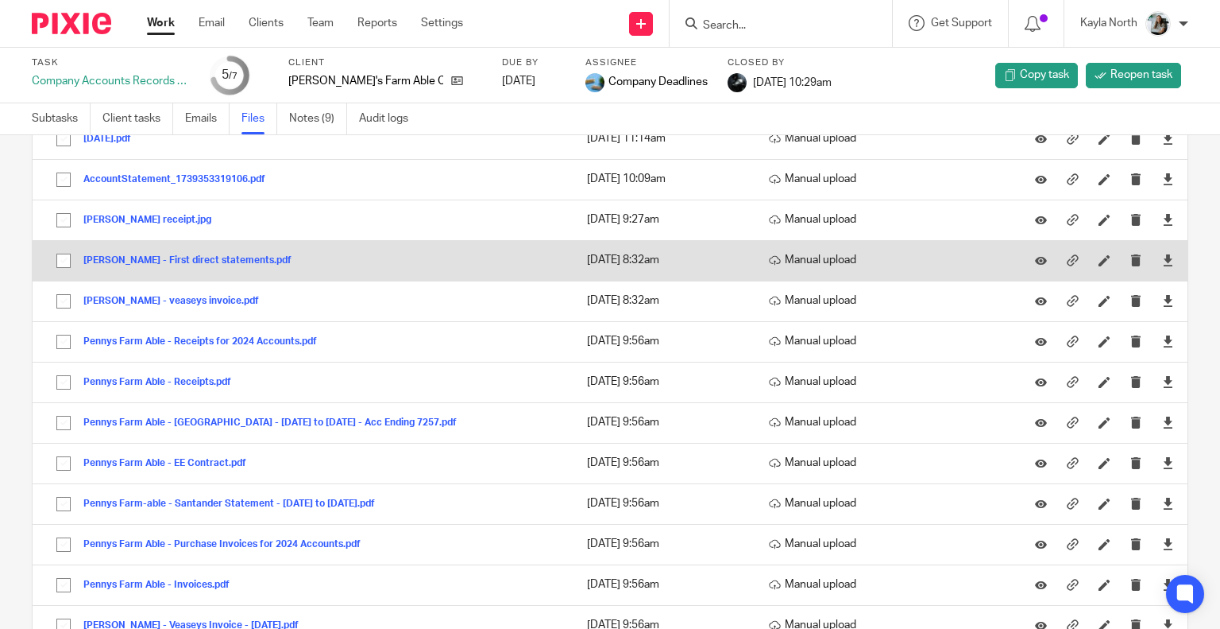
scroll to position [297, 0]
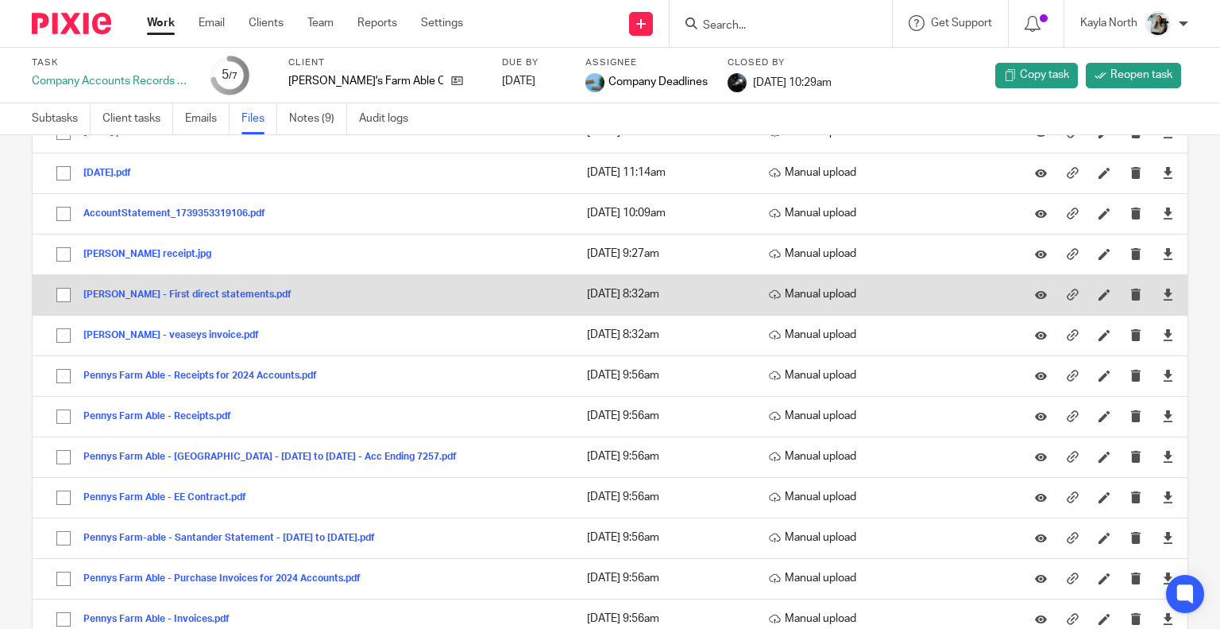
click at [220, 292] on button "P Connortin - First direct statements.pdf" at bounding box center [193, 294] width 220 height 11
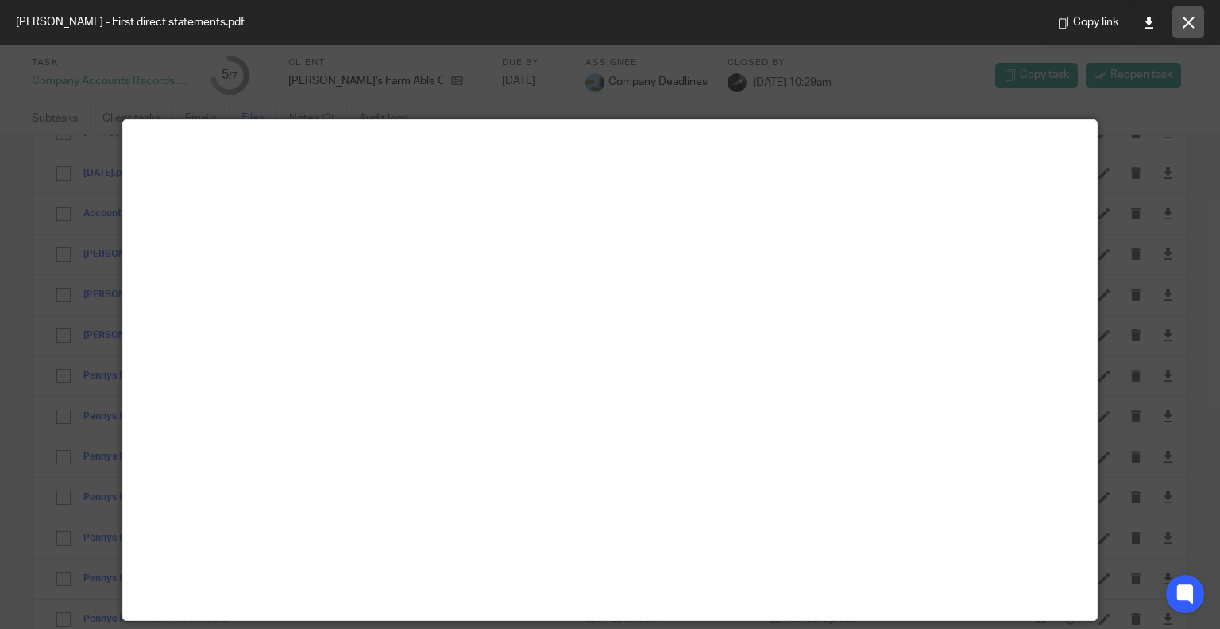
click at [1189, 25] on icon at bounding box center [1189, 23] width 12 height 12
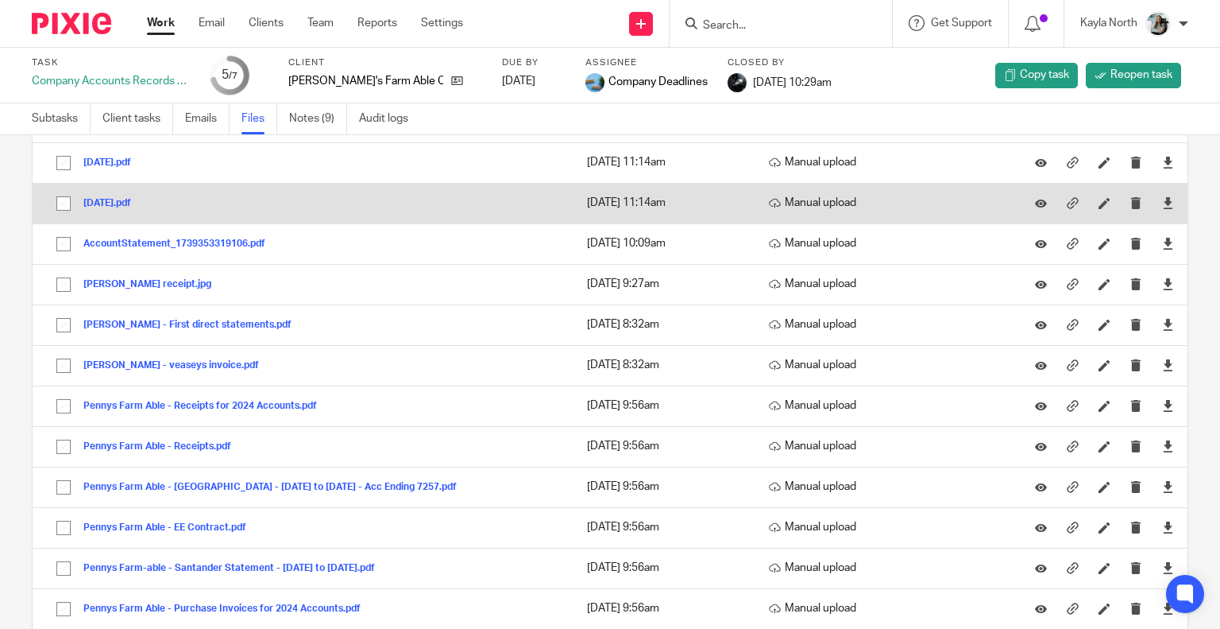
scroll to position [218, 0]
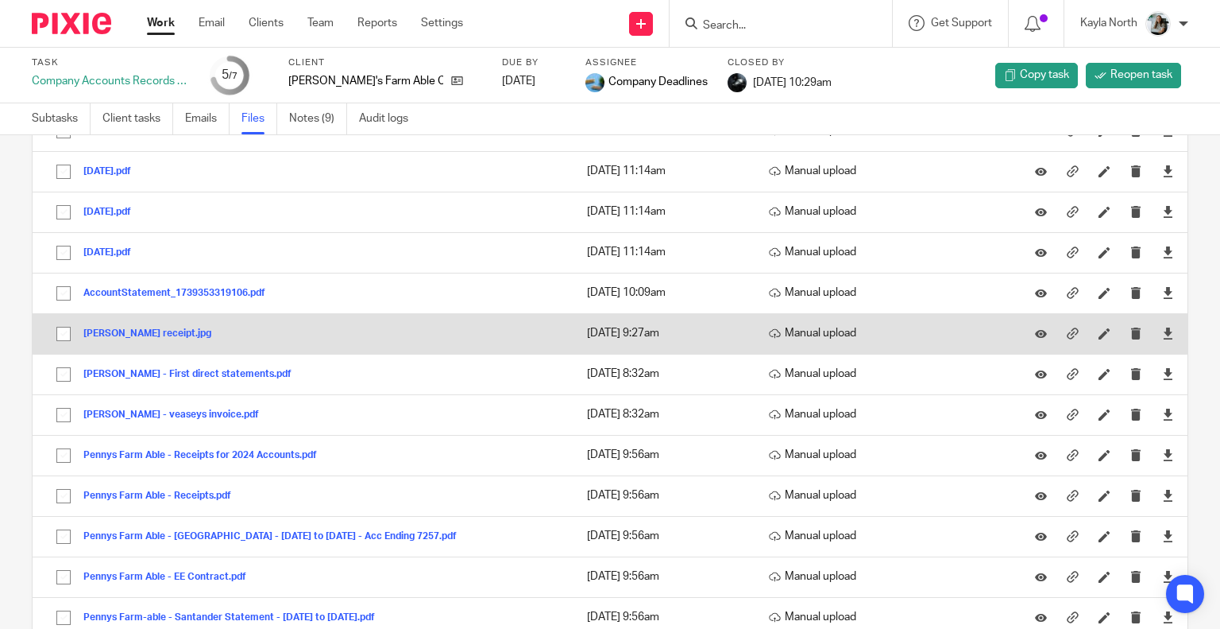
click at [143, 330] on button "penny receipt.jpg" at bounding box center [153, 333] width 140 height 11
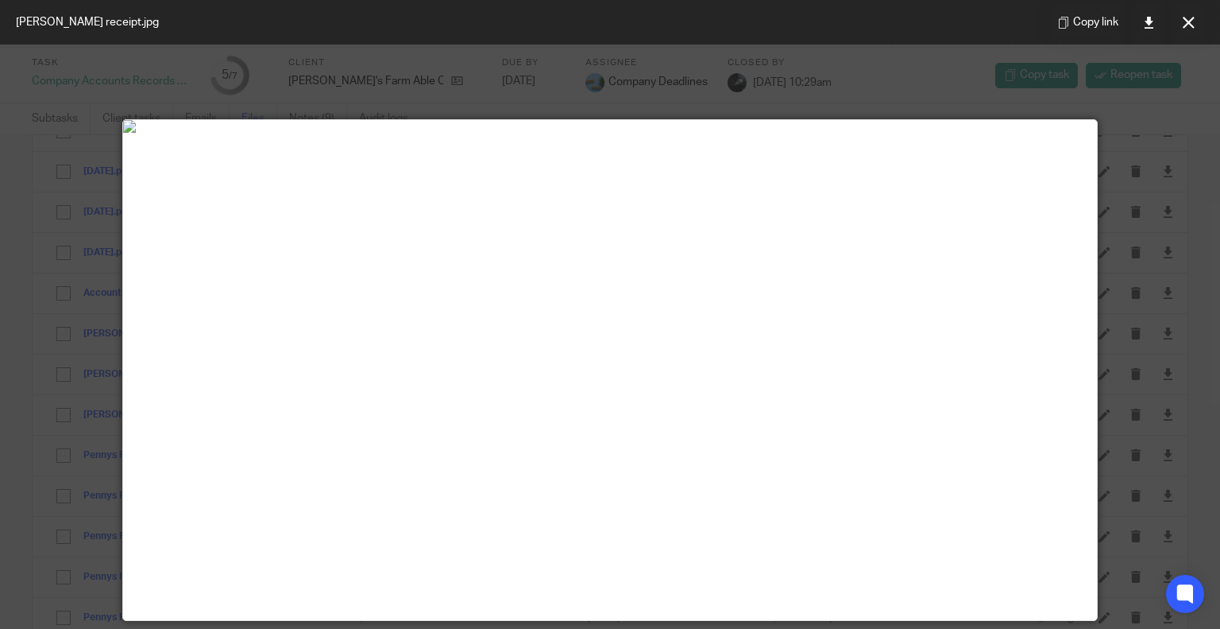
click at [123, 327] on div at bounding box center [610, 370] width 975 height 500
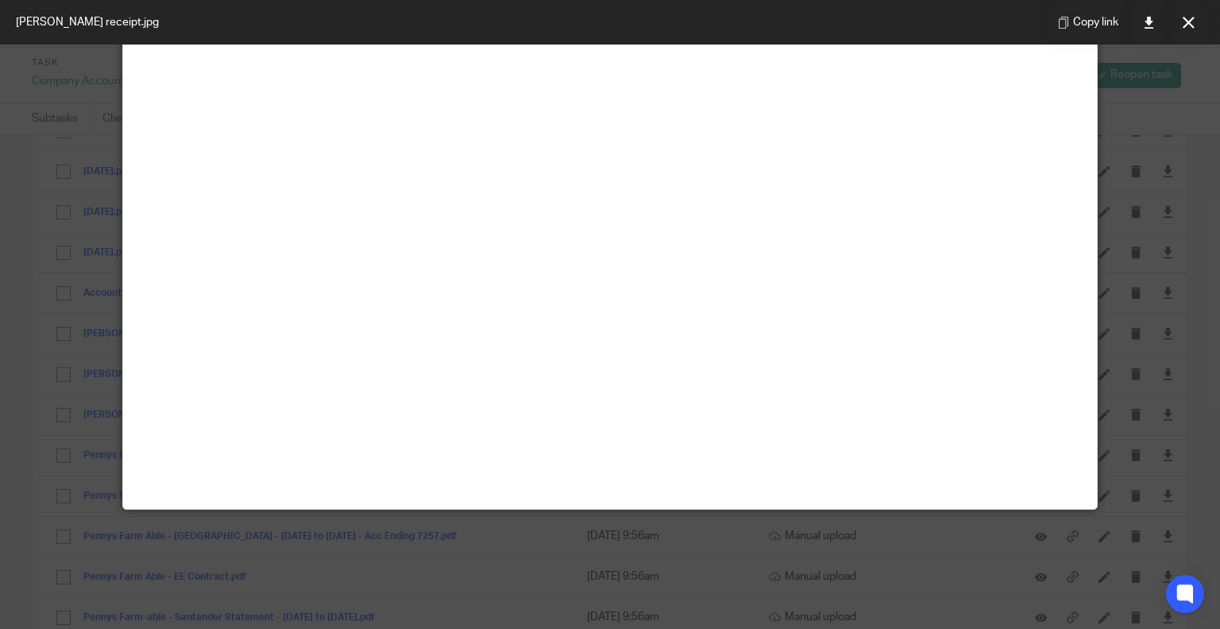
scroll to position [116, 0]
click at [1187, 25] on icon at bounding box center [1189, 23] width 12 height 12
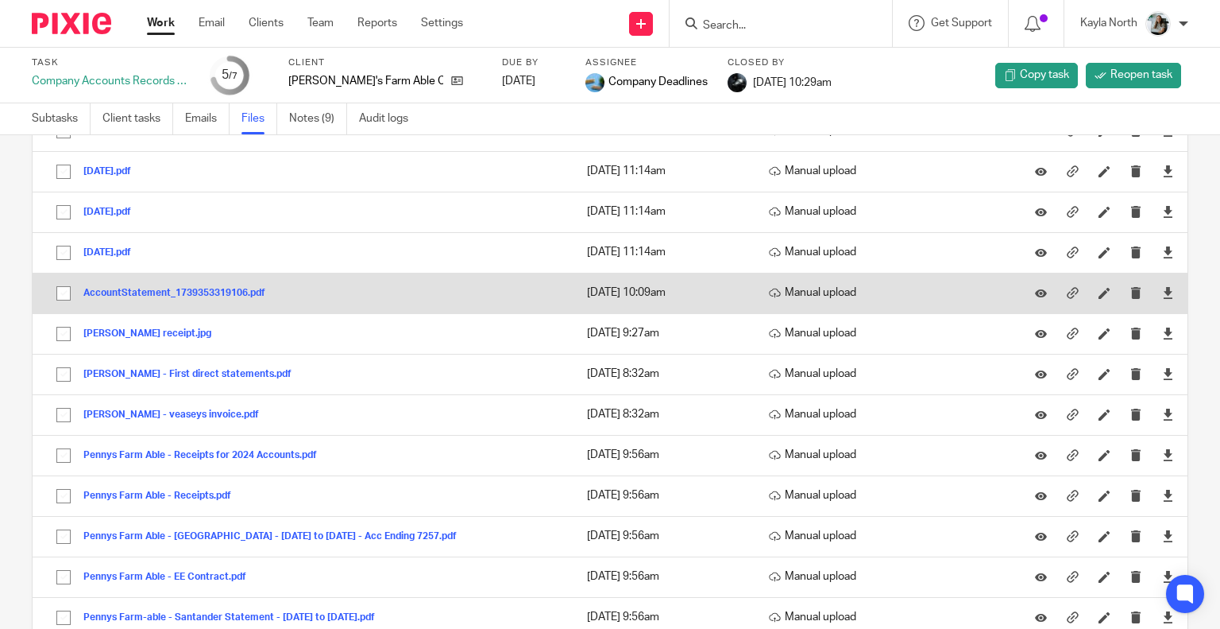
click at [126, 292] on button "AccountStatement_1739353319106.pdf" at bounding box center [180, 293] width 194 height 11
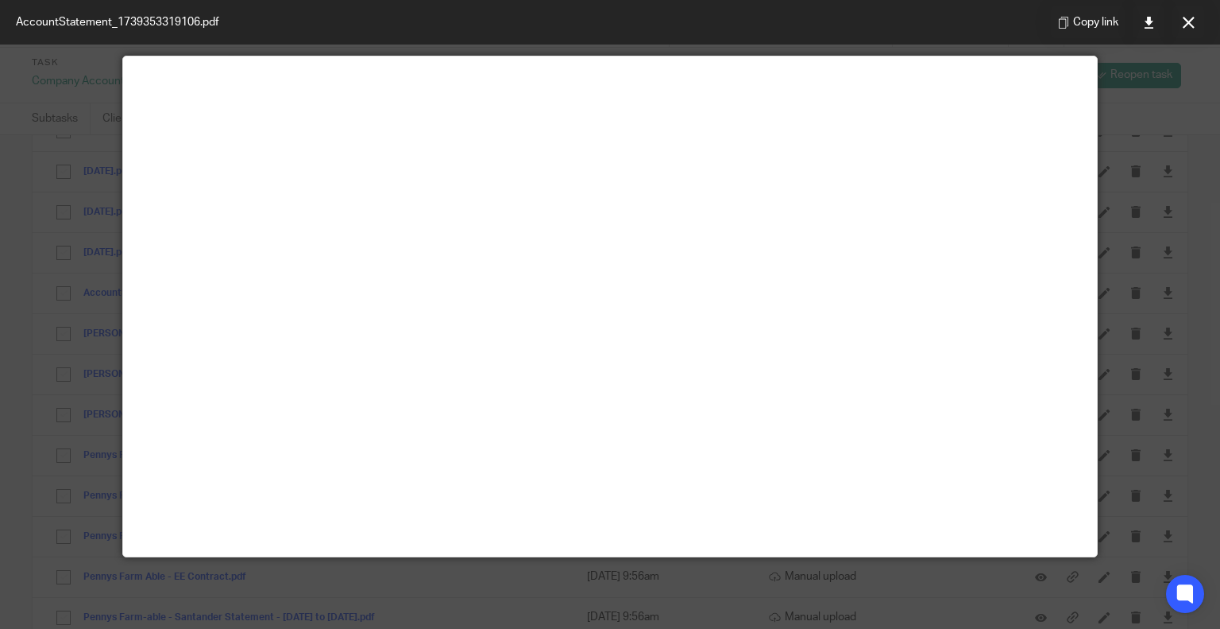
scroll to position [111, 0]
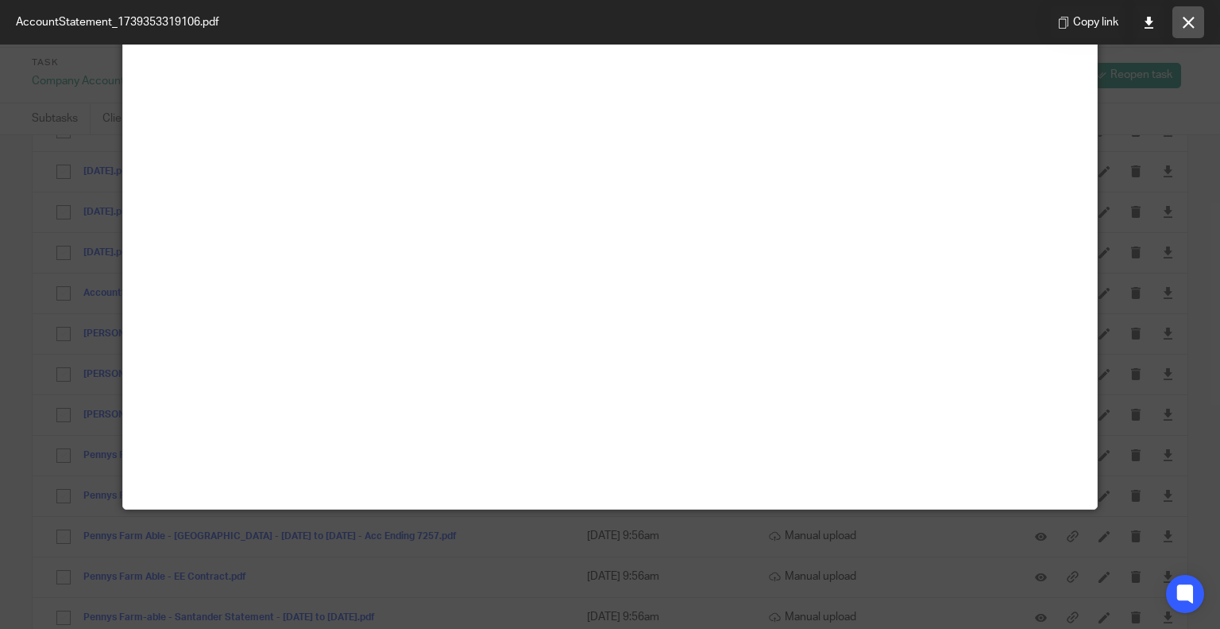
click at [1197, 33] on button at bounding box center [1189, 22] width 32 height 32
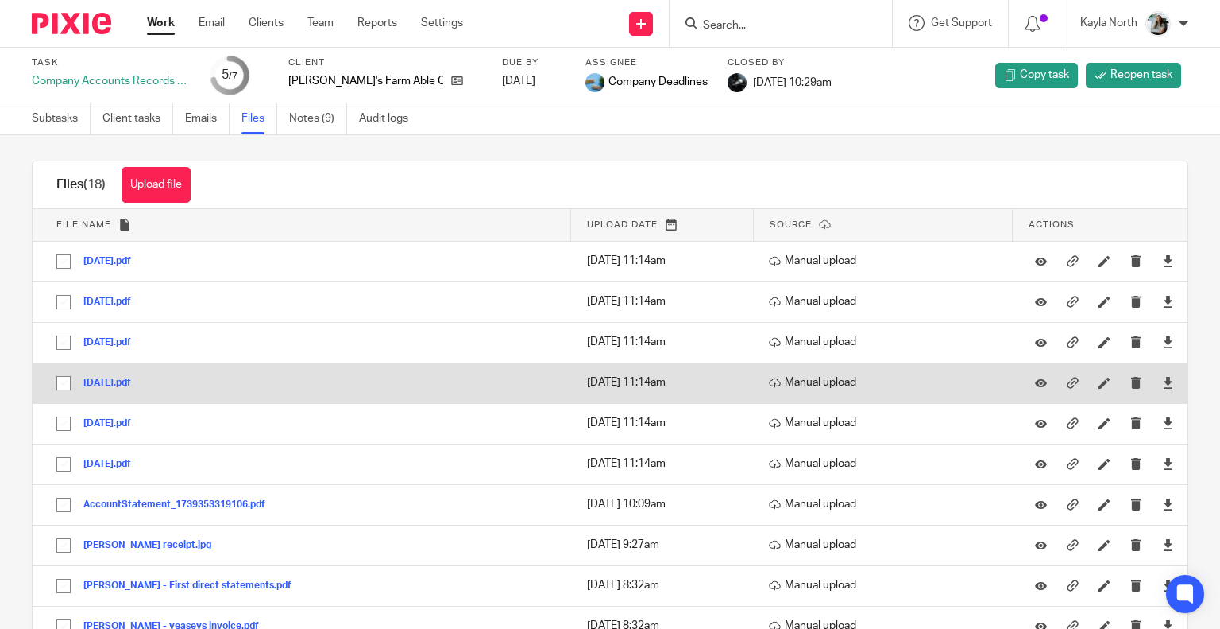
scroll to position [0, 0]
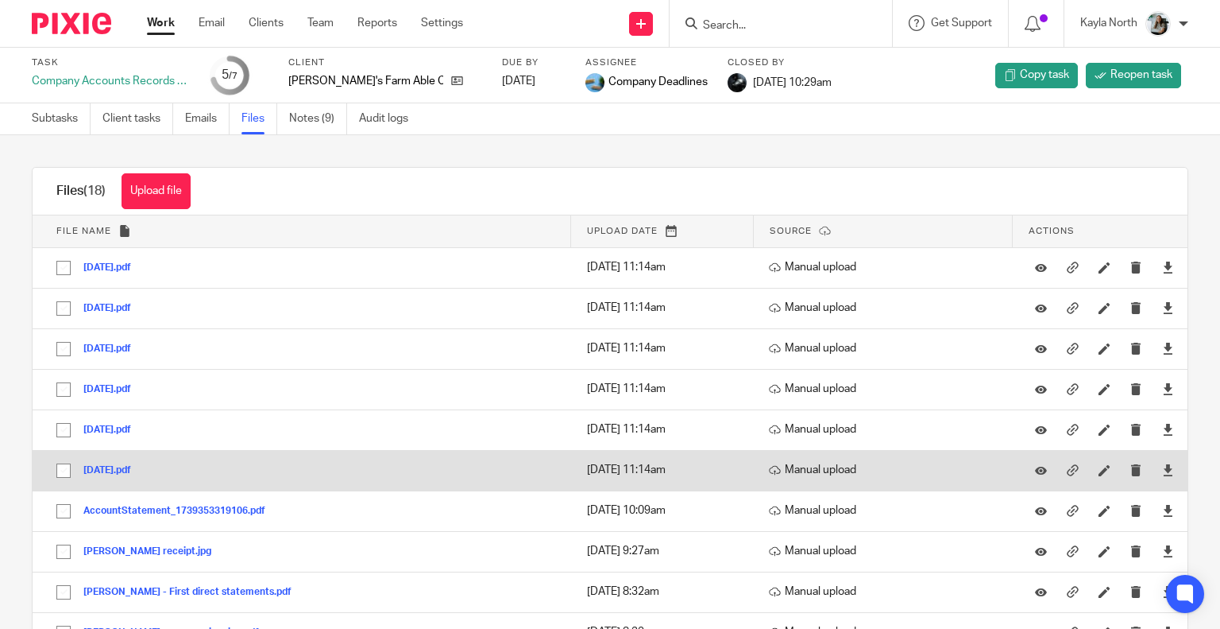
click at [117, 467] on button "2024-05-27.pdf" at bounding box center [113, 470] width 60 height 11
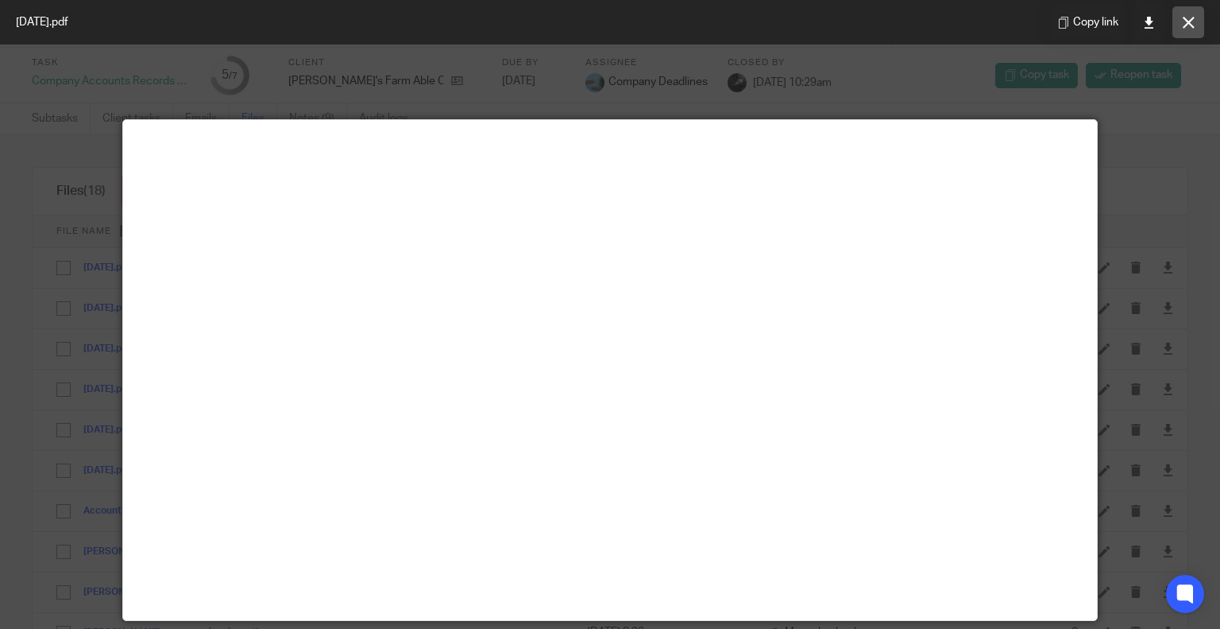
click at [1183, 25] on icon at bounding box center [1189, 23] width 12 height 12
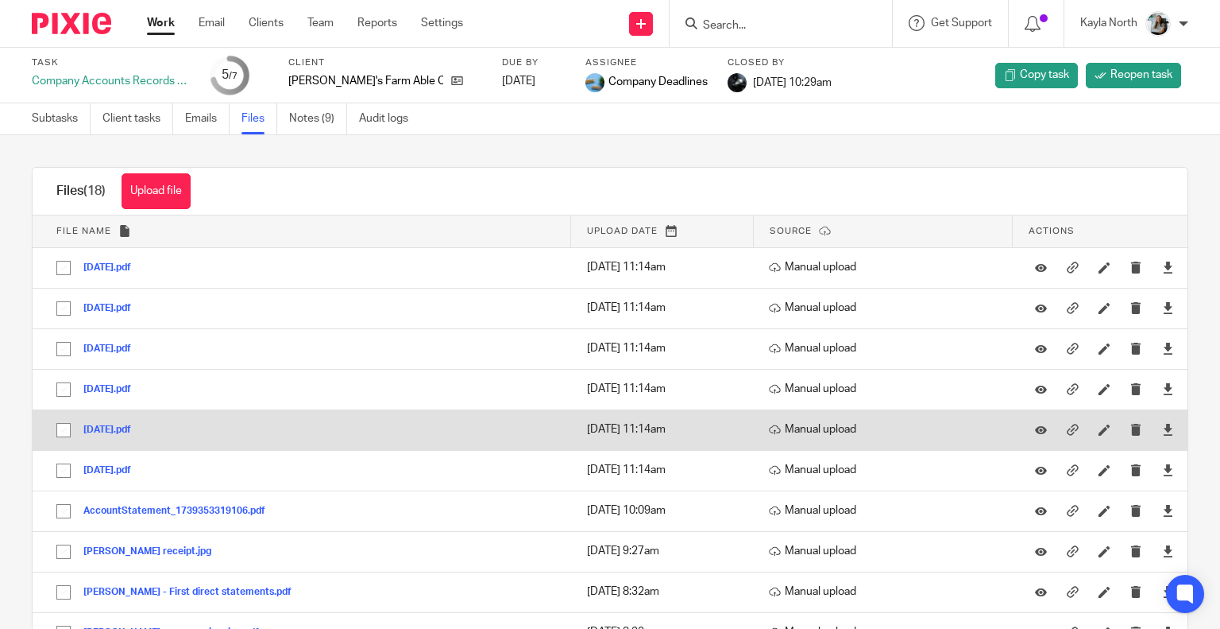
click at [114, 424] on button "2024-07-28.pdf" at bounding box center [113, 429] width 60 height 11
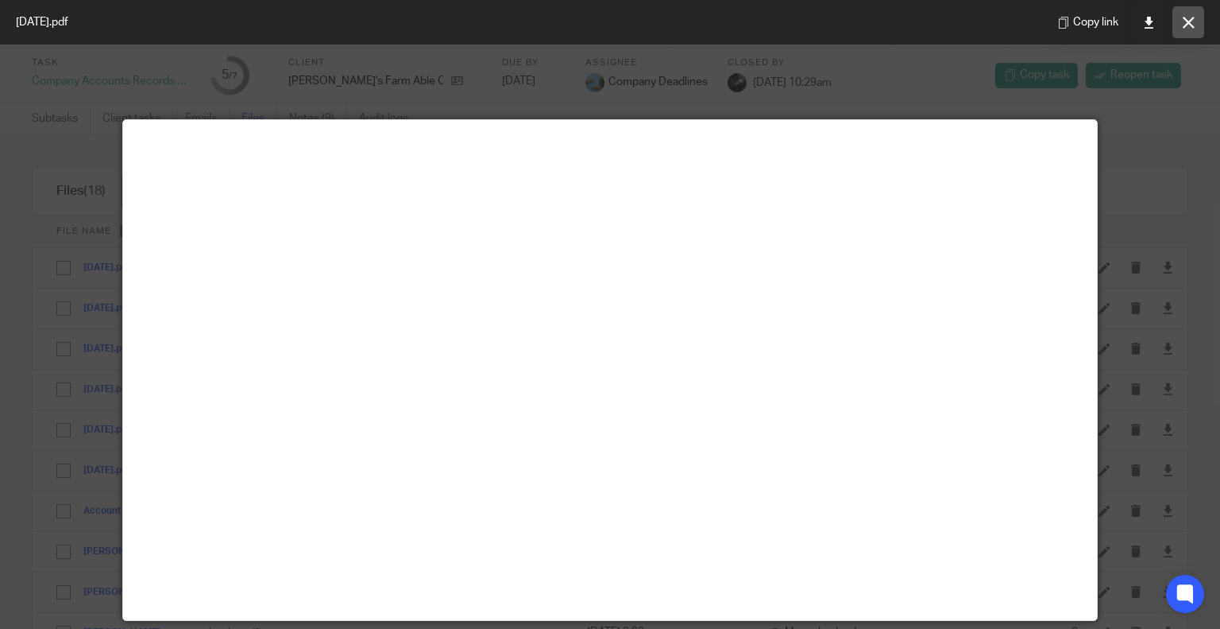
click at [1186, 17] on button at bounding box center [1189, 22] width 32 height 32
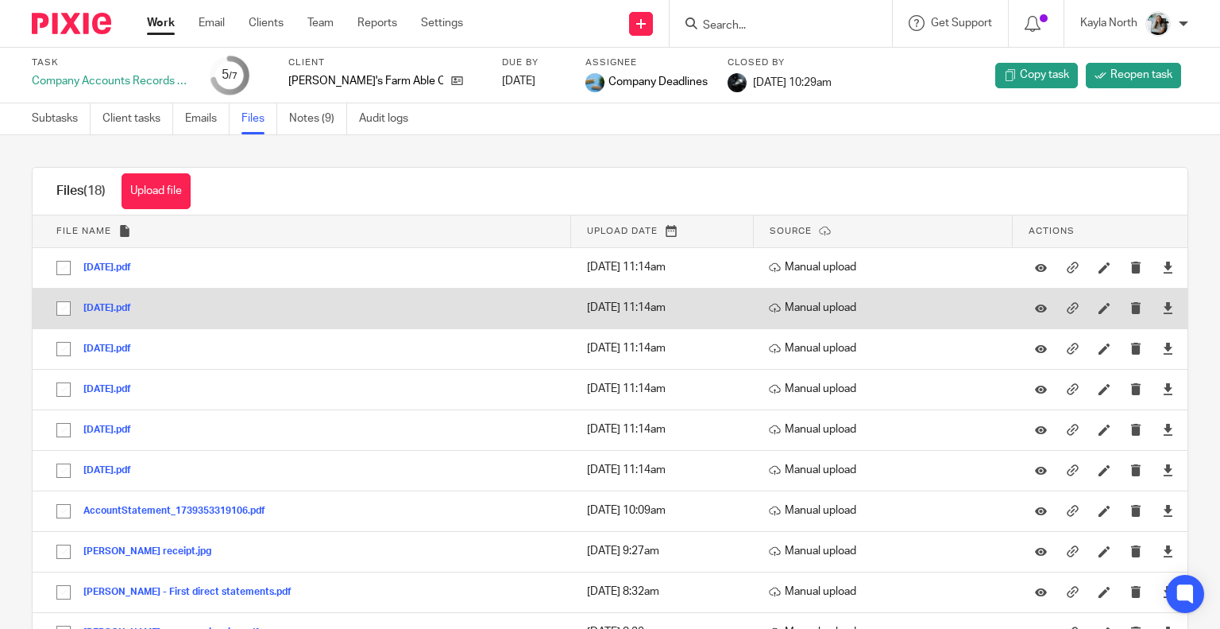
click at [118, 311] on button "2024-04-28.pdf" at bounding box center [113, 308] width 60 height 11
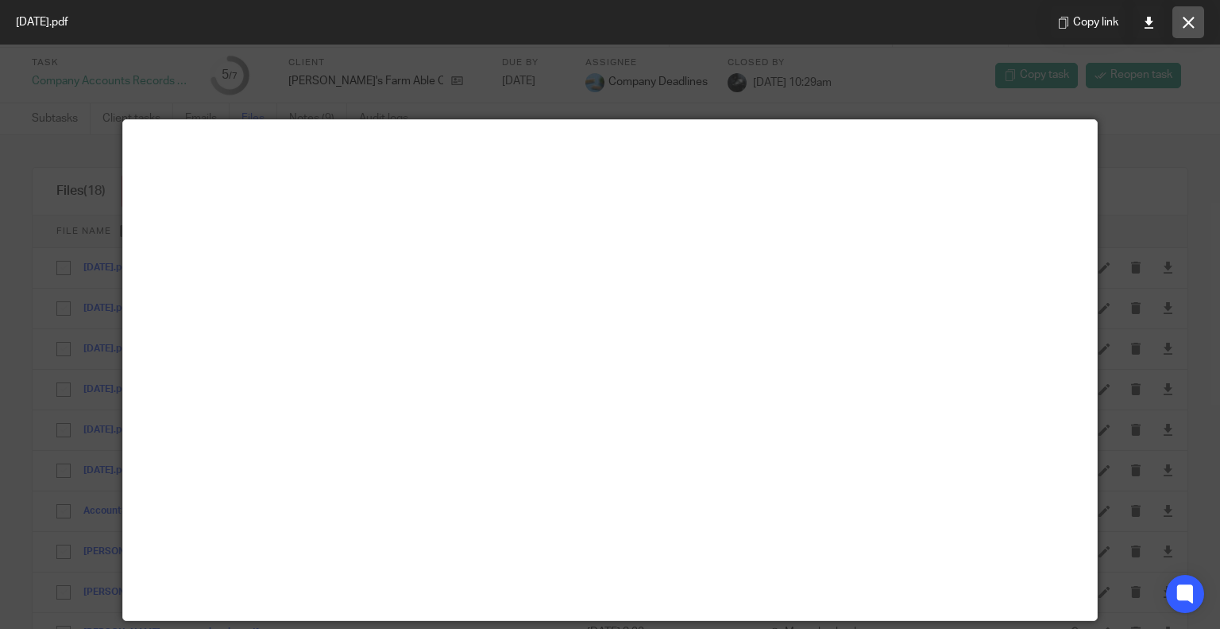
click at [1189, 36] on button at bounding box center [1189, 22] width 32 height 32
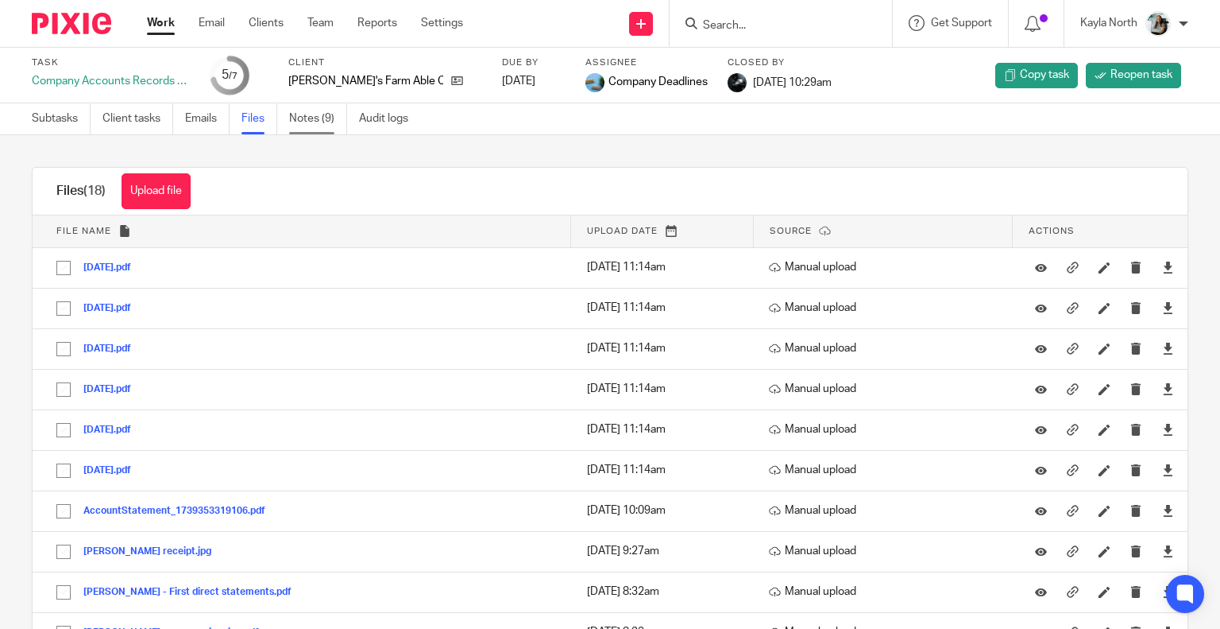
click at [317, 118] on link "Notes (9)" at bounding box center [318, 118] width 58 height 31
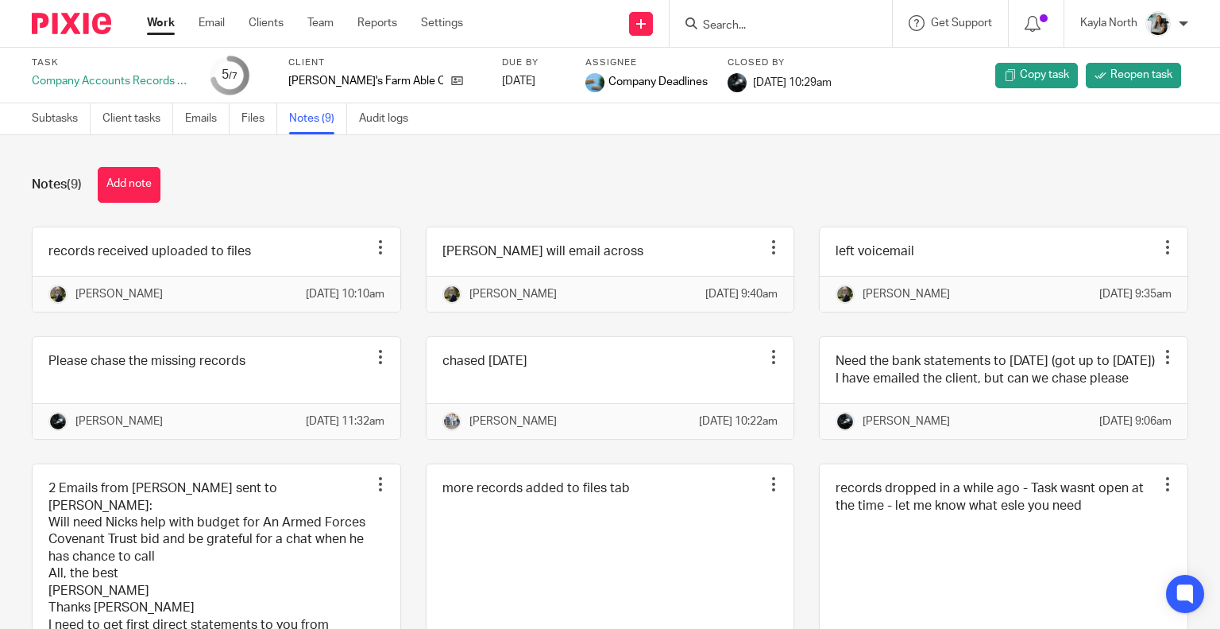
click at [745, 29] on input "Search" at bounding box center [773, 26] width 143 height 14
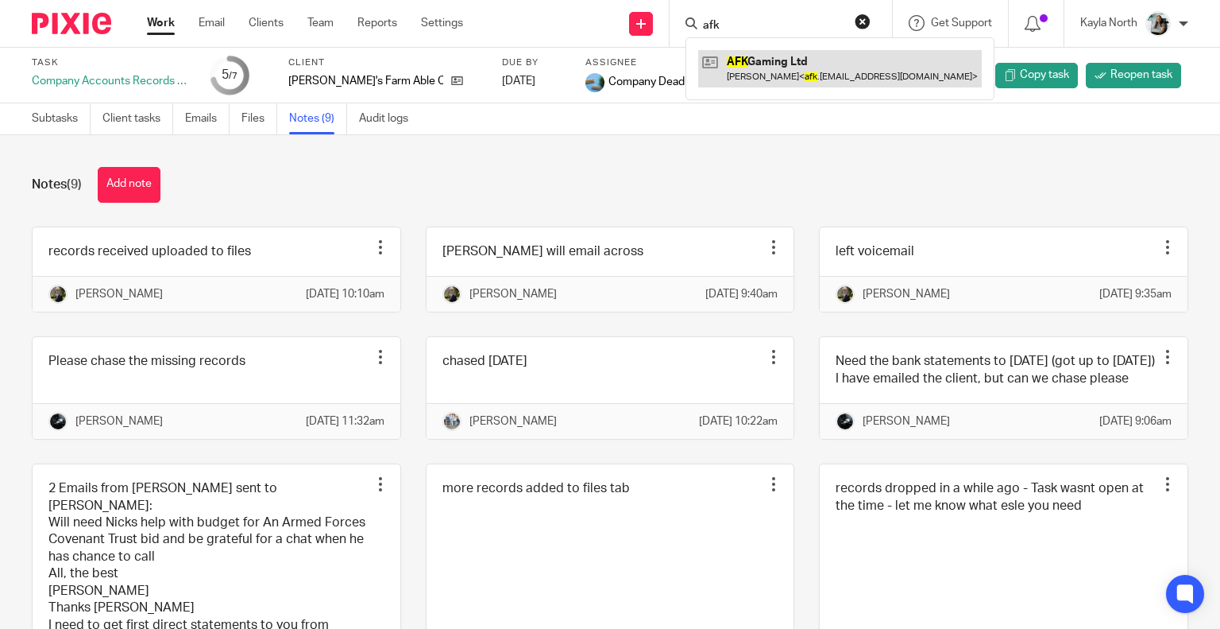
type input "afk"
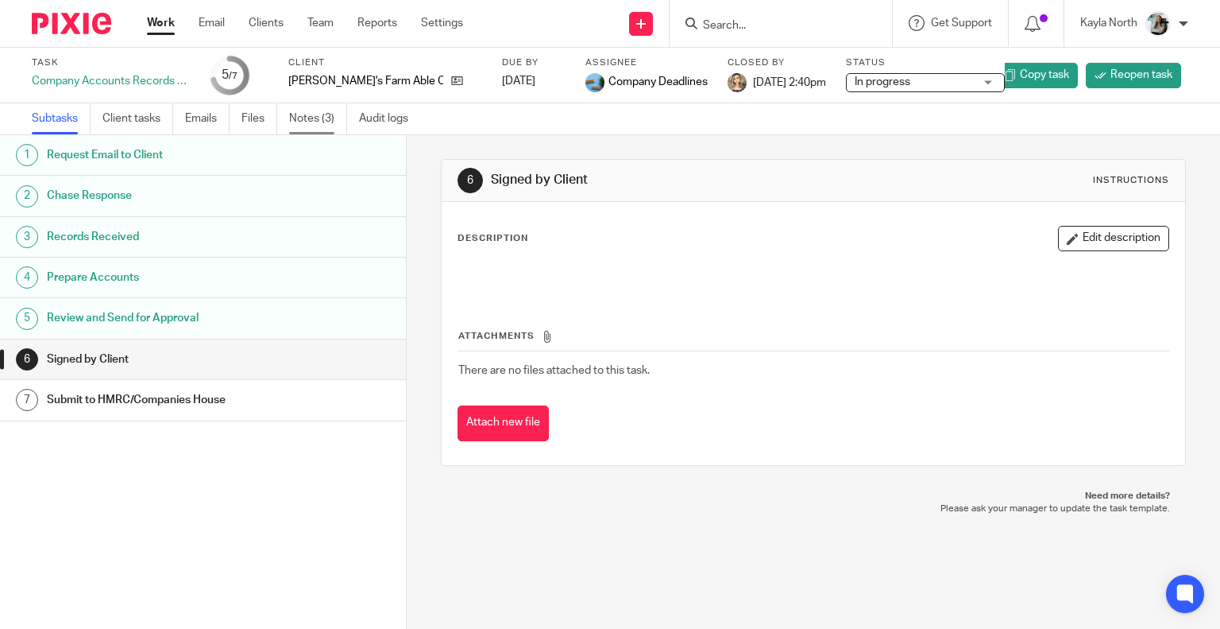
drag, startPoint x: 0, startPoint y: 0, endPoint x: 332, endPoint y: 125, distance: 354.8
click at [332, 125] on link "Notes (3)" at bounding box center [318, 118] width 58 height 31
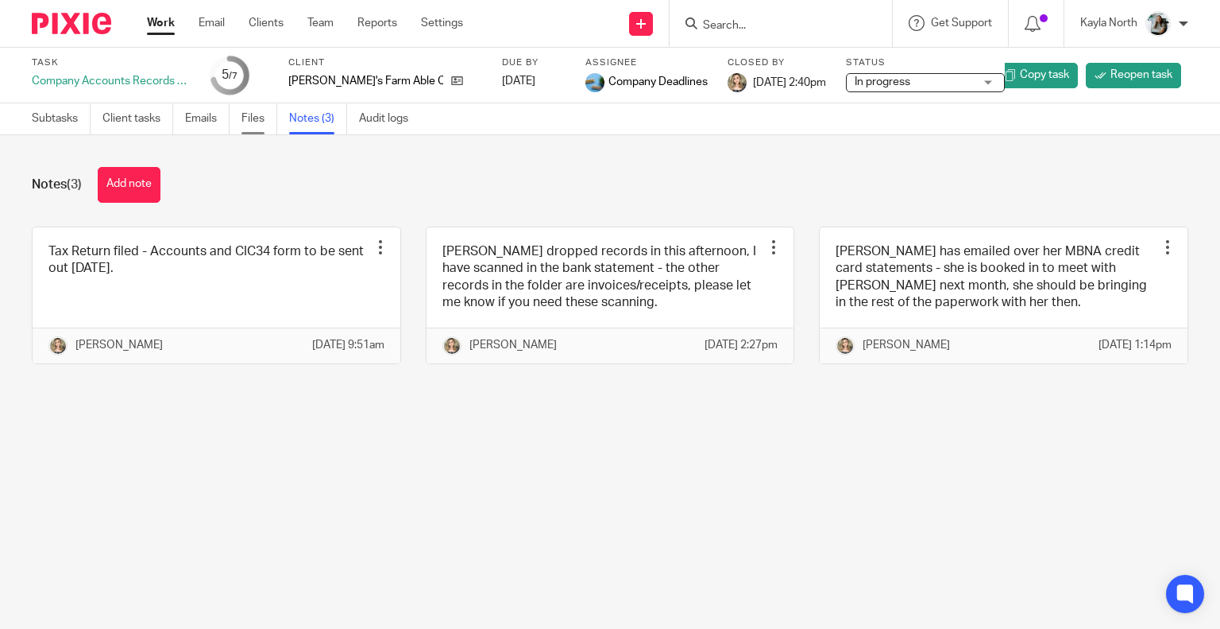
click at [264, 121] on link "Files" at bounding box center [260, 118] width 36 height 31
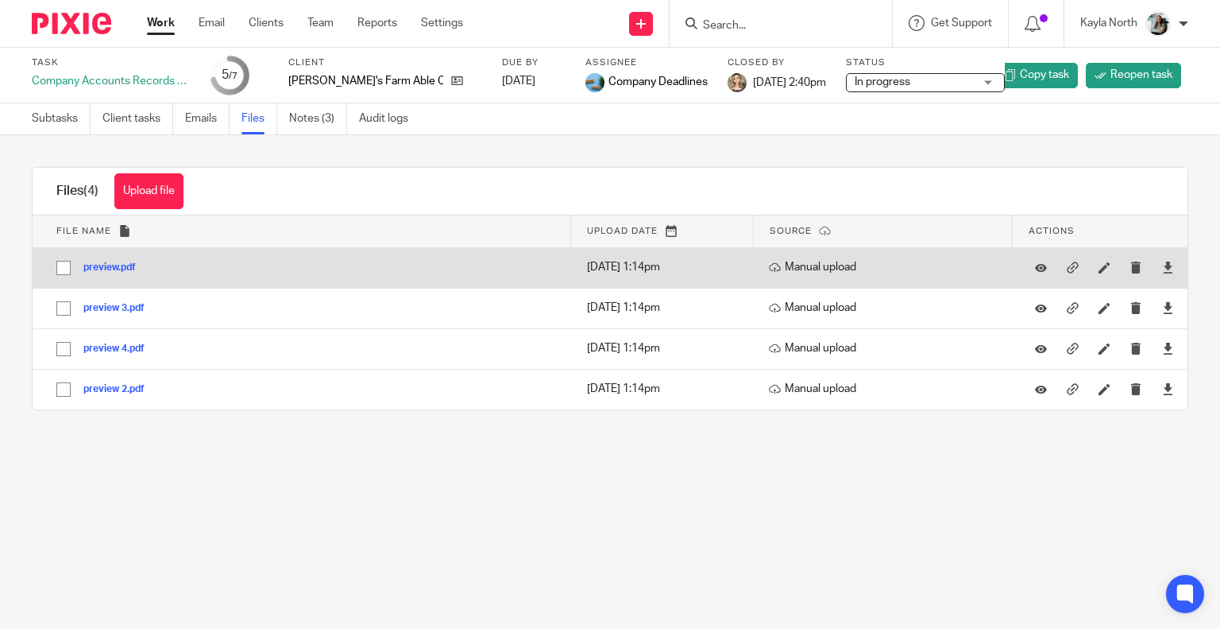
click at [114, 265] on button "preview.pdf" at bounding box center [115, 267] width 64 height 11
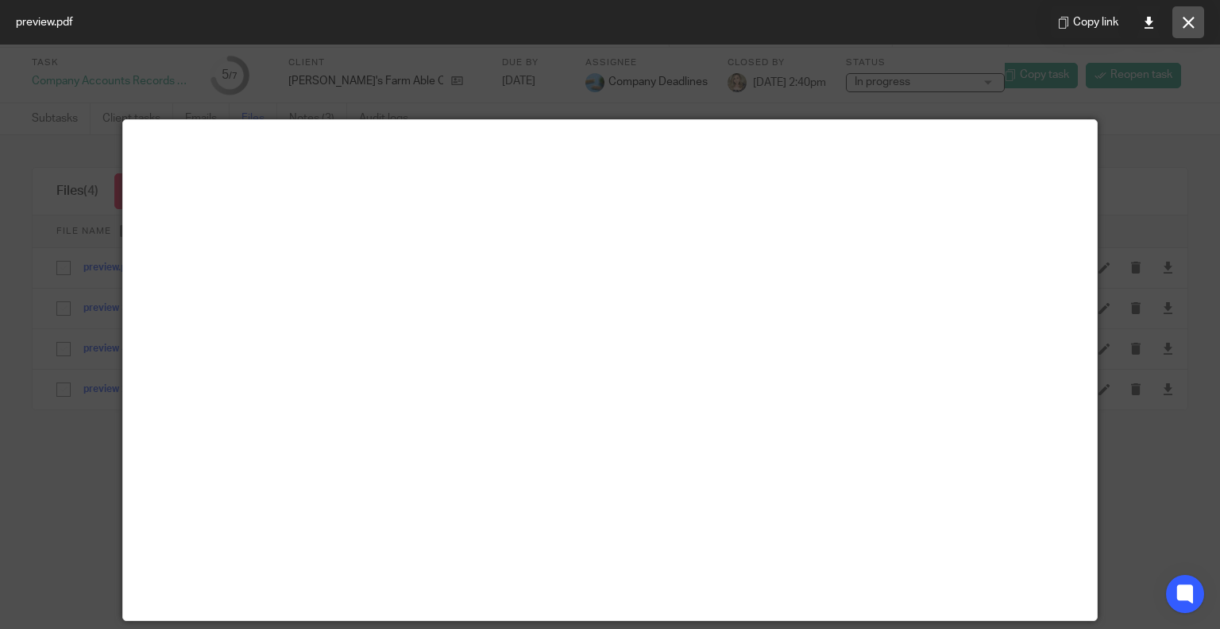
click at [1187, 12] on button at bounding box center [1189, 22] width 32 height 32
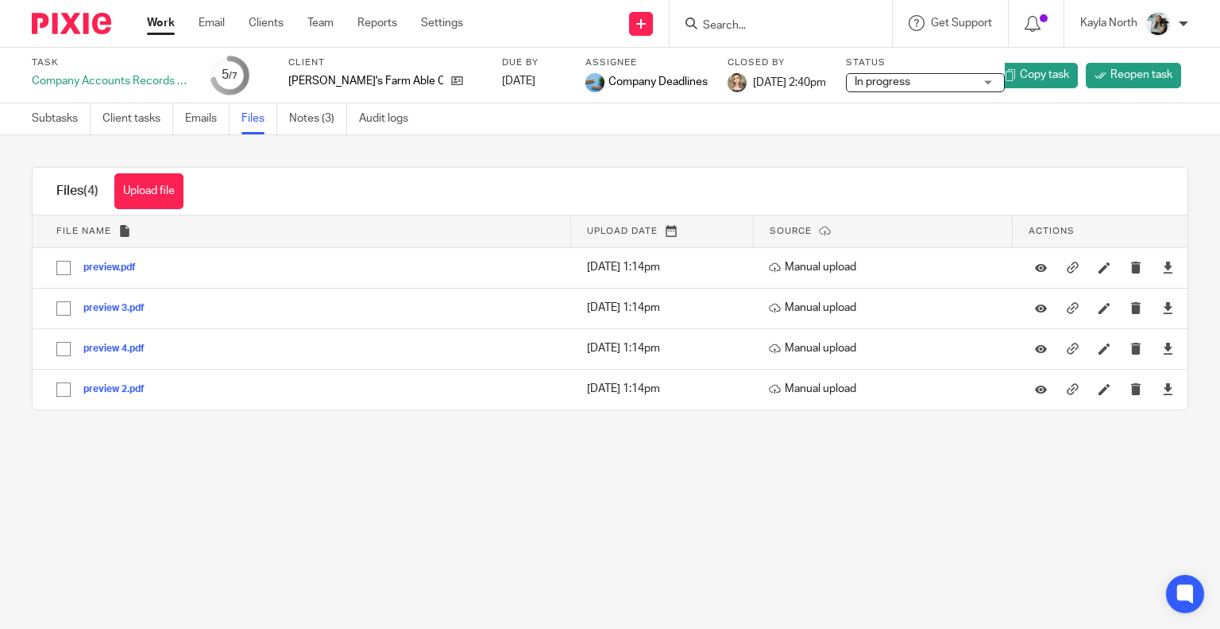
click at [731, 17] on form at bounding box center [786, 24] width 169 height 20
click at [729, 19] on input "Search" at bounding box center [773, 26] width 143 height 14
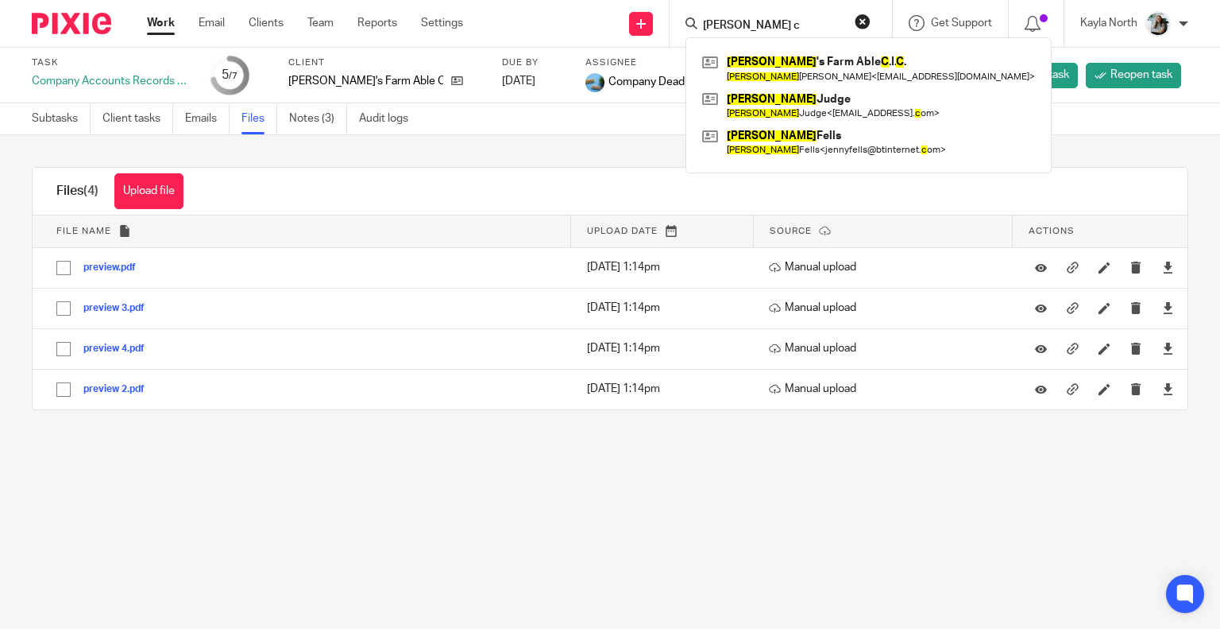
type input "penny c"
click at [861, 23] on button "reset" at bounding box center [863, 22] width 16 height 16
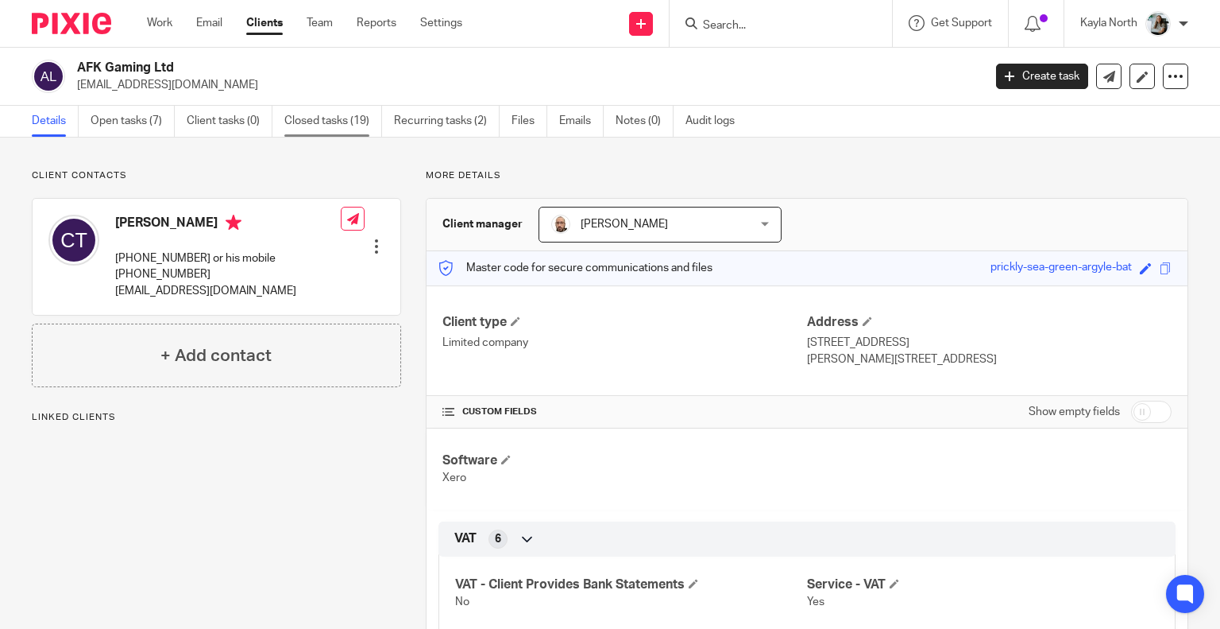
click at [353, 133] on link "Closed tasks (19)" at bounding box center [333, 121] width 98 height 31
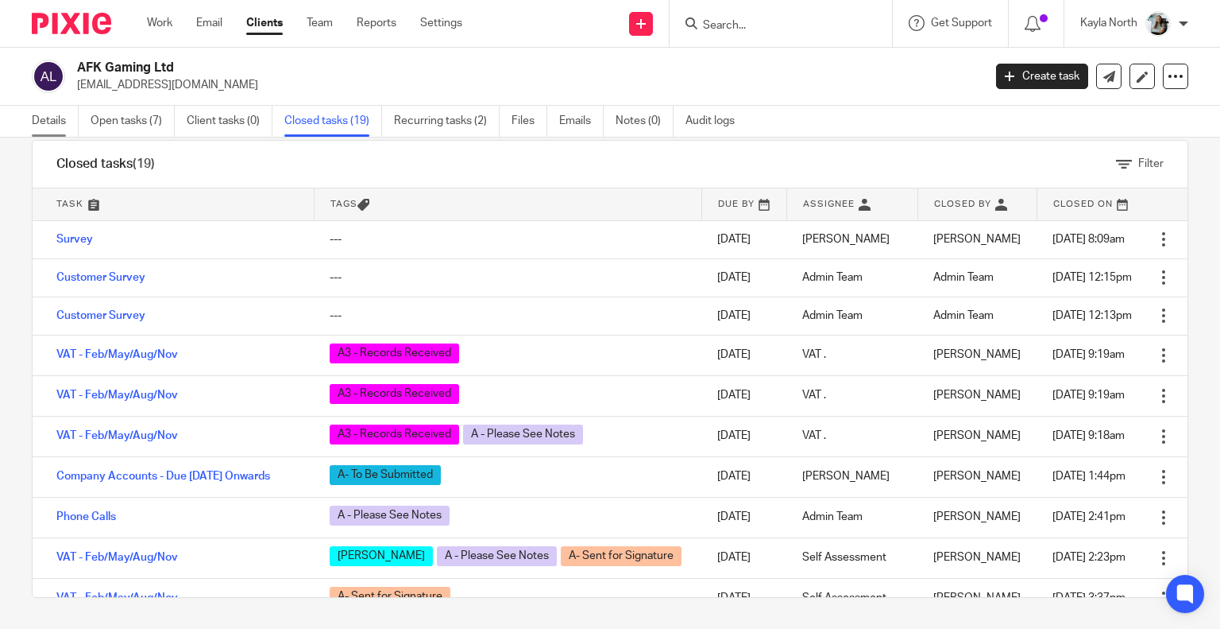
click at [56, 130] on link "Details" at bounding box center [55, 121] width 47 height 31
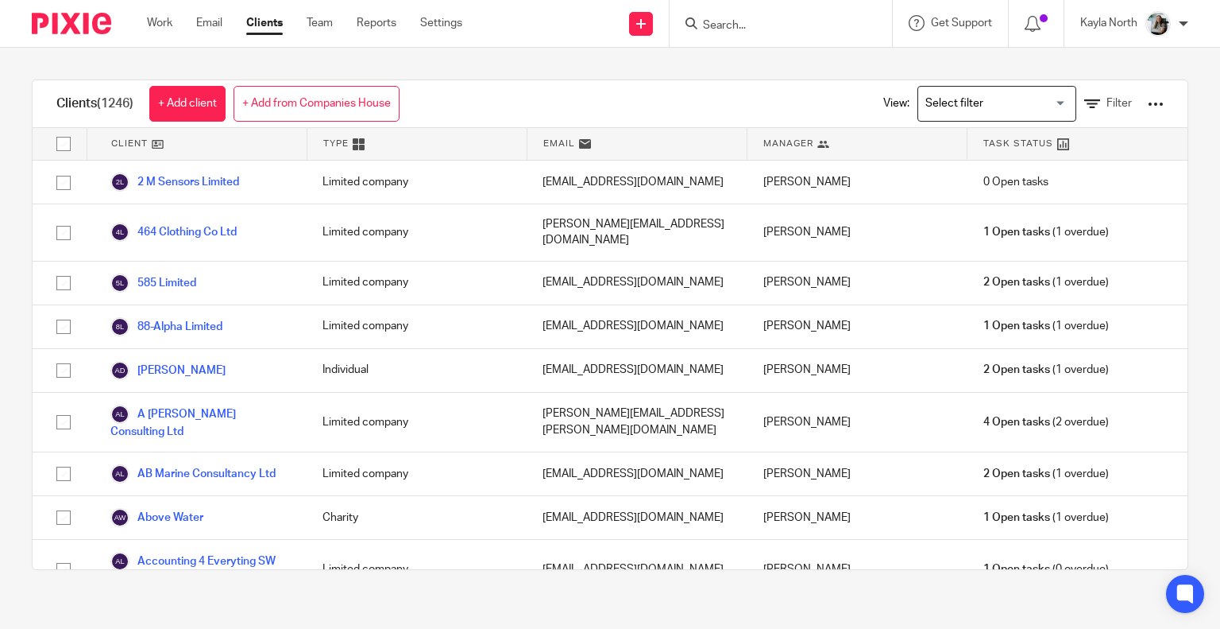
click at [68, 37] on div at bounding box center [65, 23] width 131 height 47
click at [68, 25] on img at bounding box center [71, 23] width 79 height 21
